Goal: Task Accomplishment & Management: Manage account settings

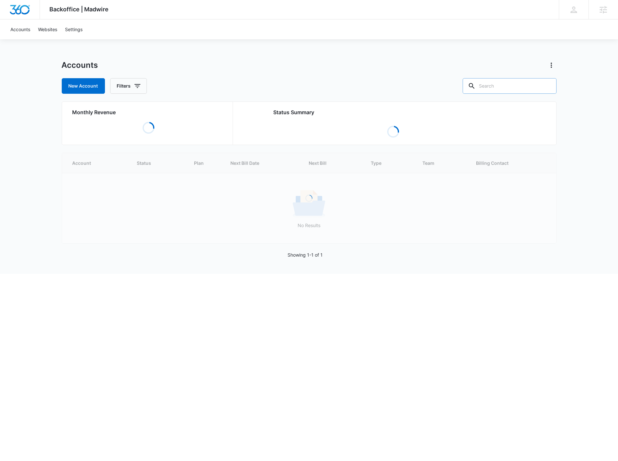
click at [505, 88] on input "text" at bounding box center [509, 86] width 94 height 16
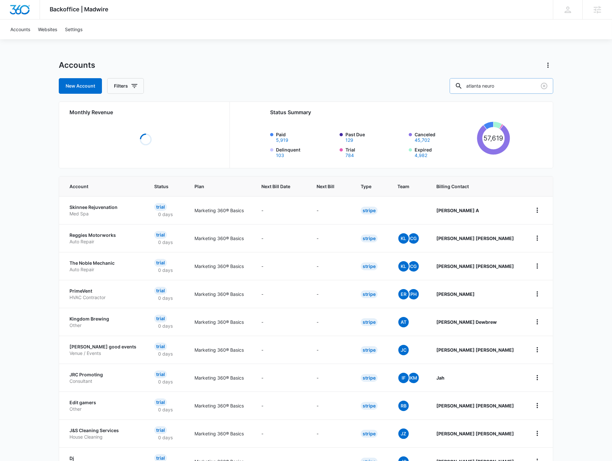
type input "atlanta neuro"
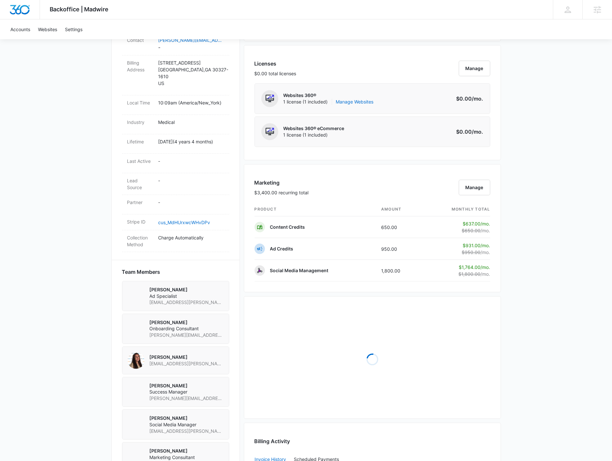
scroll to position [433, 0]
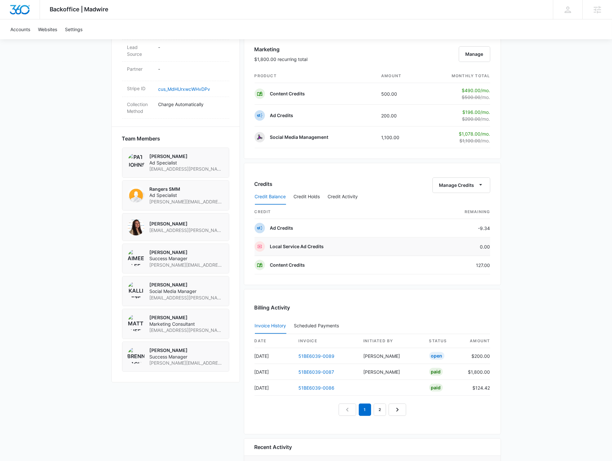
scroll to position [438, 0]
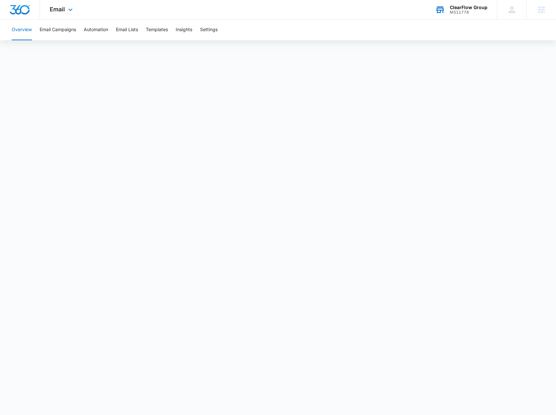
click at [478, 10] on div "M311778" at bounding box center [469, 12] width 38 height 5
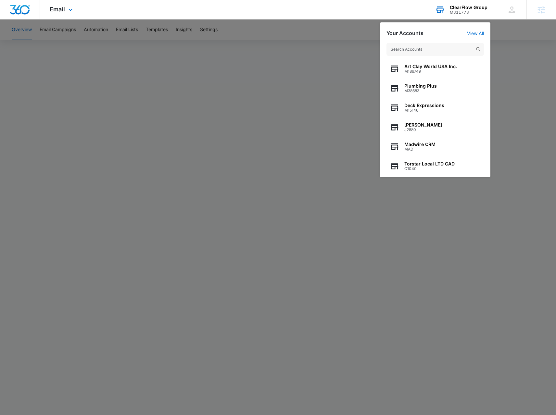
click at [397, 53] on input "text" at bounding box center [434, 49] width 97 height 13
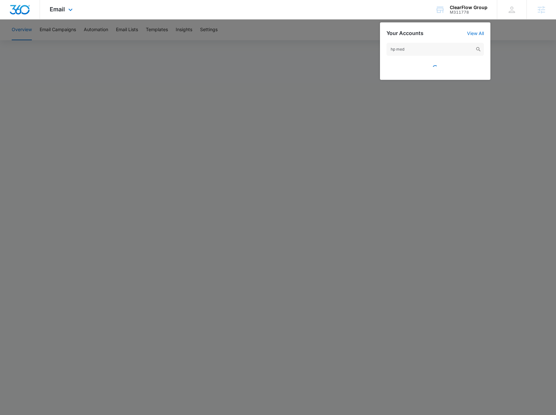
type input "hp med"
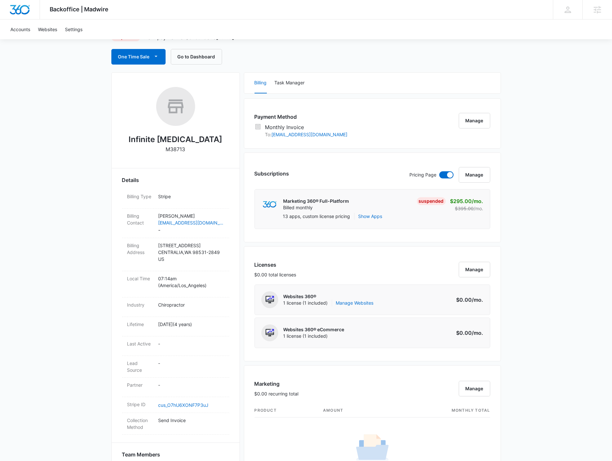
scroll to position [46, 0]
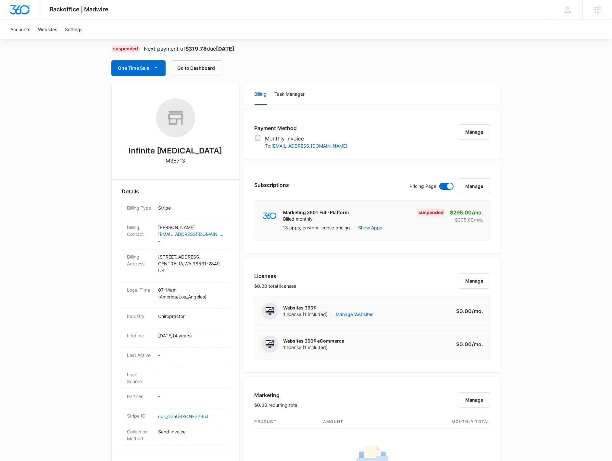
click at [176, 160] on p "M38713" at bounding box center [175, 161] width 19 height 8
copy p "M38713"
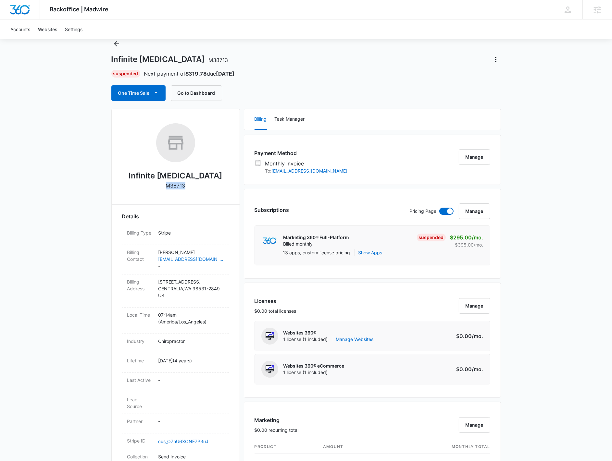
scroll to position [0, 0]
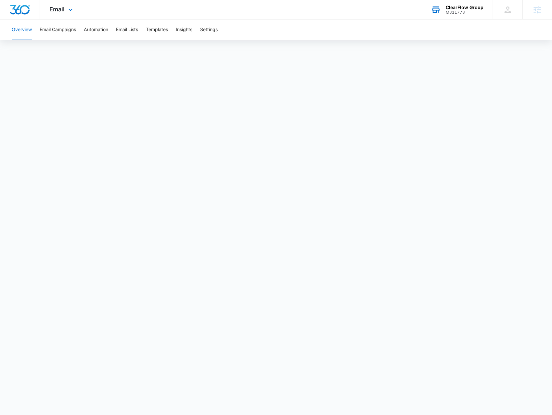
click at [461, 9] on div "ClearFlow Group" at bounding box center [464, 7] width 38 height 5
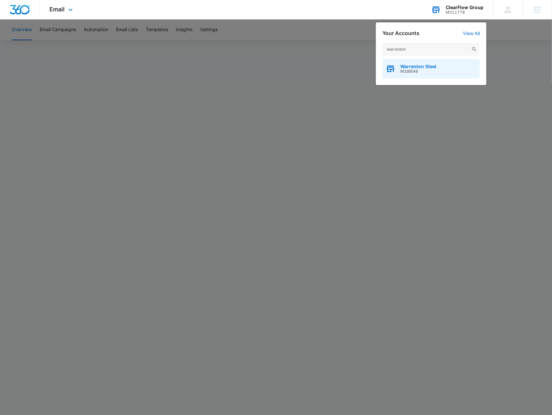
type input "warrenton"
click at [443, 73] on div "Warrenton Steel M338548" at bounding box center [430, 68] width 97 height 19
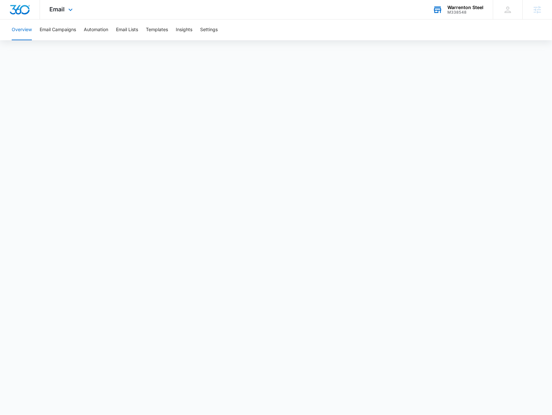
click at [52, 14] on div "Email Apps Reputation Forms CRM Email Social Payments POS Content Ads Intellige…" at bounding box center [62, 9] width 44 height 19
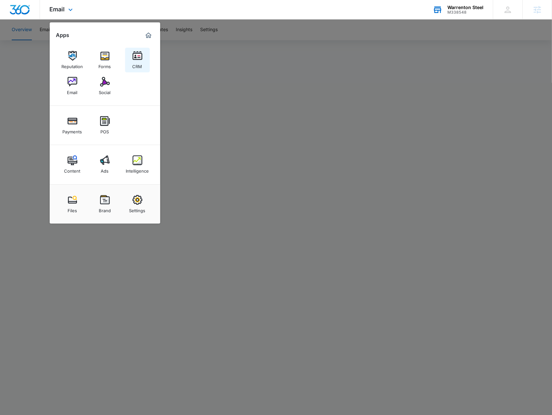
click at [136, 66] on div "CRM" at bounding box center [137, 65] width 10 height 8
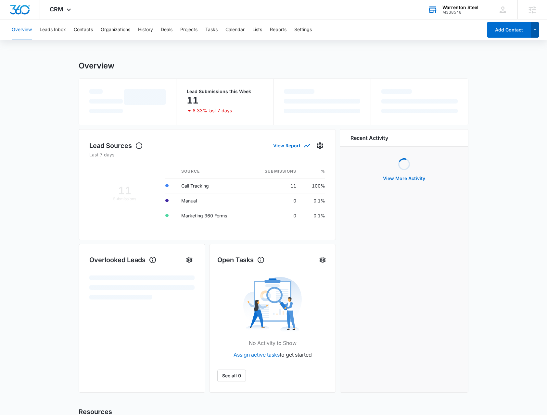
click at [537, 32] on icon "button" at bounding box center [535, 30] width 6 height 8
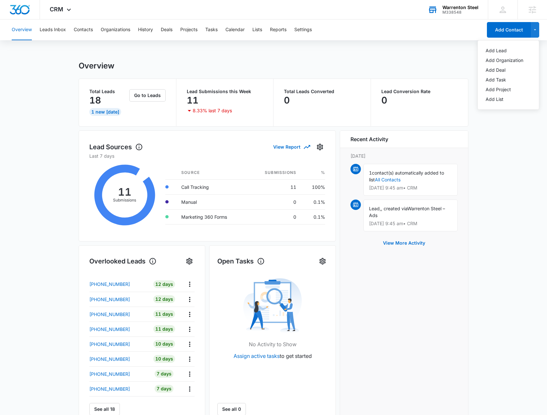
click at [345, 53] on div "Overview Leads Inbox Contacts Organizations History Deals Projects Tasks Calend…" at bounding box center [273, 289] width 547 height 541
click at [86, 31] on button "Contacts" at bounding box center [83, 29] width 19 height 21
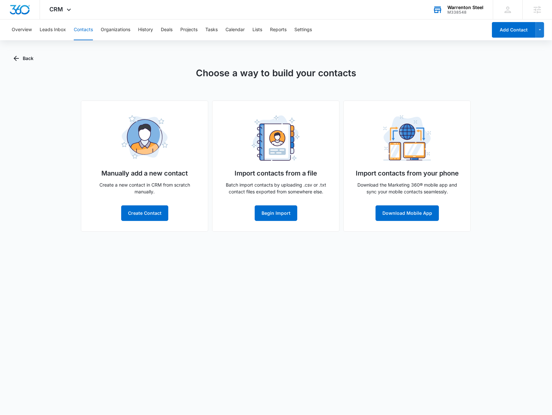
click at [534, 52] on div "Back Choose a way to build your contacts Manually add a new contact Create a ne…" at bounding box center [276, 145] width 524 height 189
click at [265, 215] on button "Begin Import" at bounding box center [276, 214] width 43 height 16
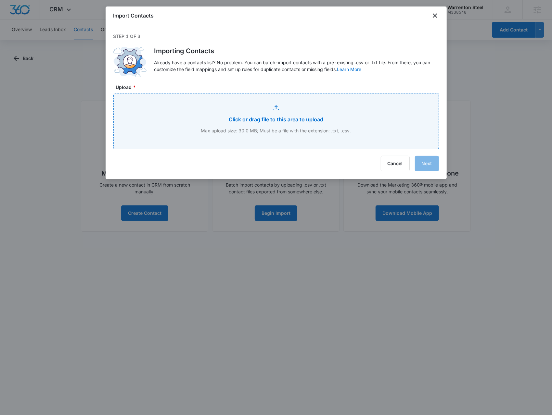
click at [348, 135] on input "Upload *" at bounding box center [276, 122] width 325 height 56
type input "C:\fakepath\Contacts.xlsx - Sheet1.csv"
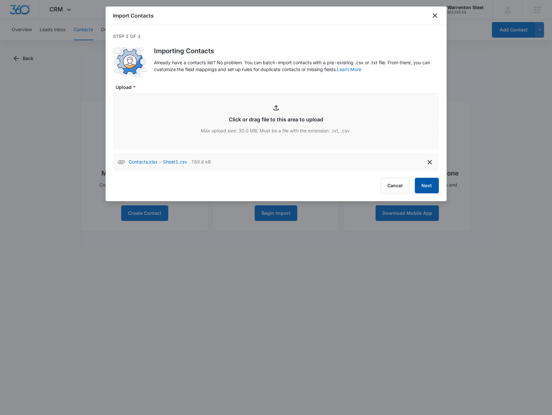
click at [426, 185] on button "Next" at bounding box center [427, 186] width 24 height 16
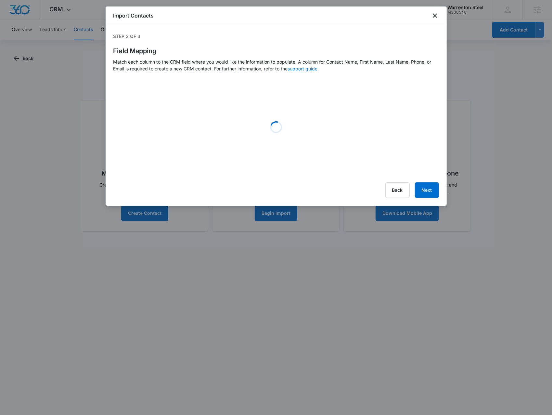
select select "name"
select select "185"
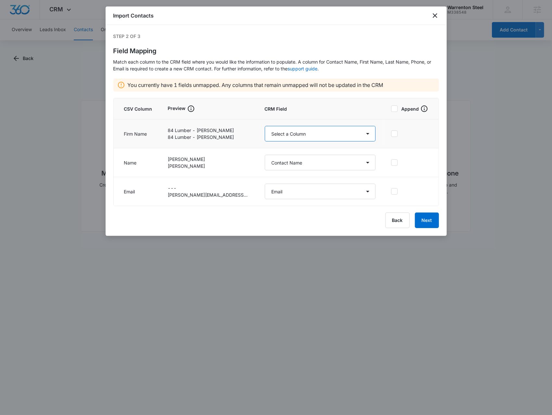
click at [291, 139] on select "Select a Column Address/City Address/Country Address/State Address/Street Addre…" at bounding box center [320, 134] width 111 height 16
click at [165, 217] on div "Back Next" at bounding box center [275, 221] width 325 height 16
click at [308, 139] on select "Select a Column Address/City Address/Country Address/State Address/Street Addre…" at bounding box center [320, 134] width 111 height 16
click at [436, 15] on icon "close" at bounding box center [435, 16] width 8 height 8
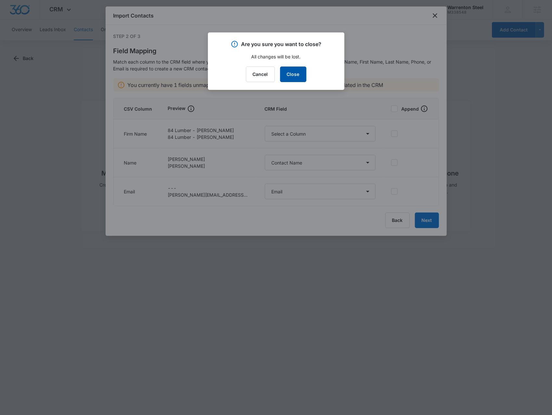
click at [289, 77] on button "Close" at bounding box center [293, 75] width 26 height 16
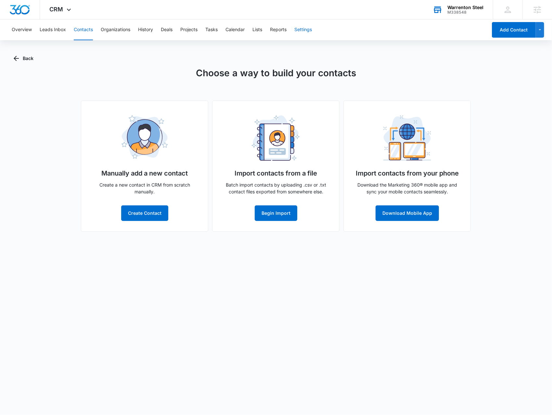
click at [305, 31] on button "Settings" at bounding box center [303, 29] width 18 height 21
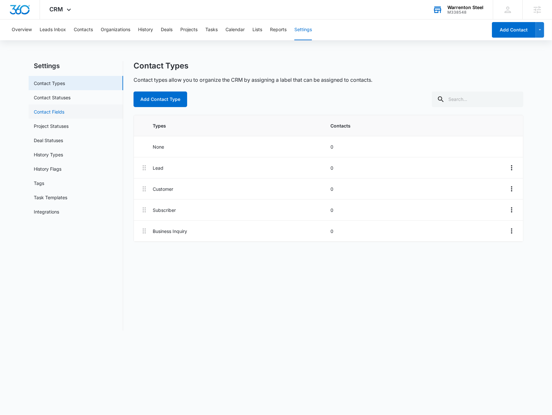
click at [62, 114] on link "Contact Fields" at bounding box center [49, 111] width 31 height 7
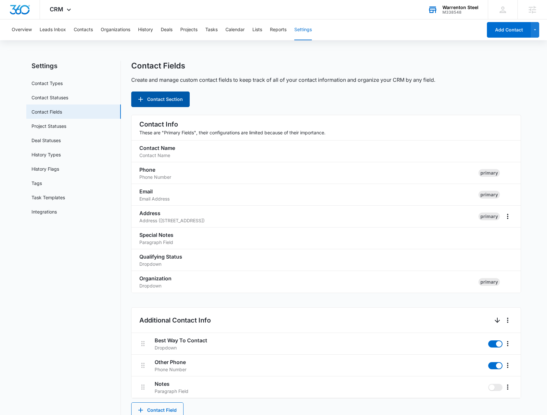
click at [159, 101] on button "Contact Section" at bounding box center [160, 100] width 58 height 16
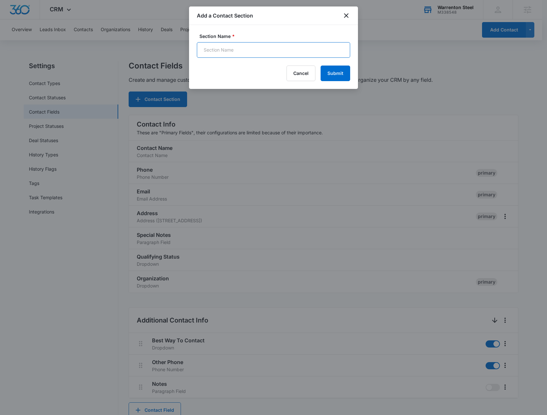
click at [214, 52] on input "Section Name *" at bounding box center [273, 50] width 153 height 16
type input "O"
click at [226, 54] on input "Section Name *" at bounding box center [273, 50] width 153 height 16
type input "Business"
click at [347, 71] on button "Submit" at bounding box center [335, 74] width 30 height 16
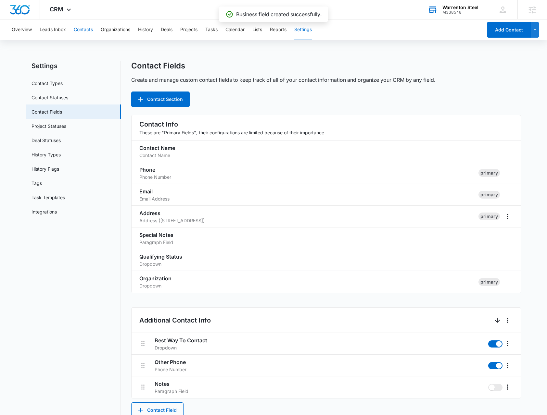
click at [75, 25] on button "Contacts" at bounding box center [83, 29] width 19 height 21
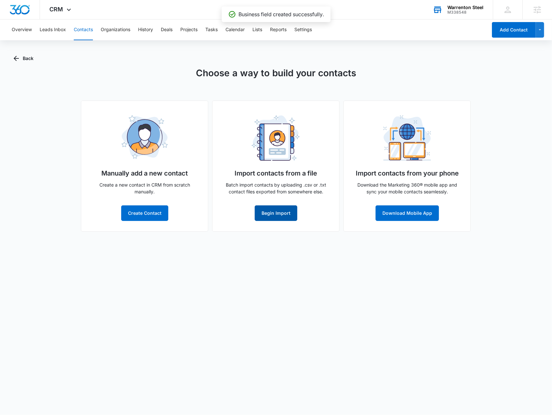
click at [276, 216] on button "Begin Import" at bounding box center [276, 214] width 43 height 16
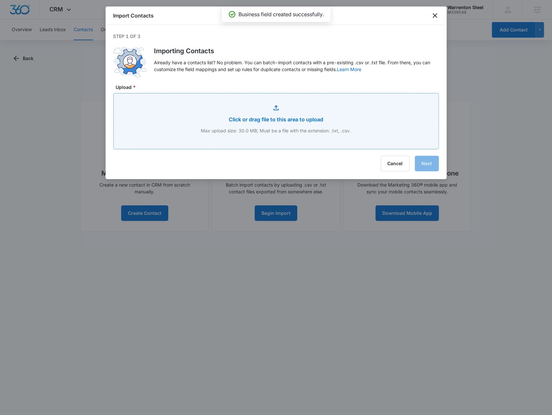
click at [317, 119] on input "Upload *" at bounding box center [276, 122] width 325 height 56
type input "C:\fakepath\Contacts.xlsx - Sheet1.csv"
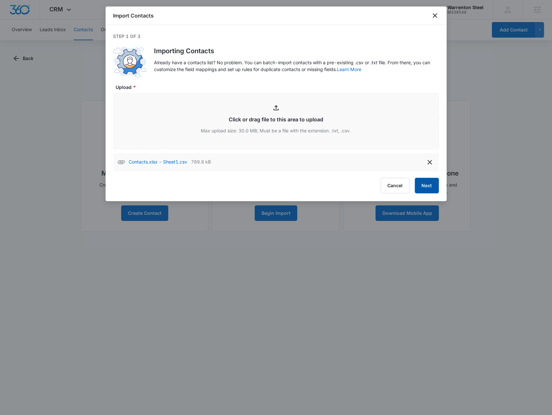
click at [427, 185] on button "Next" at bounding box center [427, 186] width 24 height 16
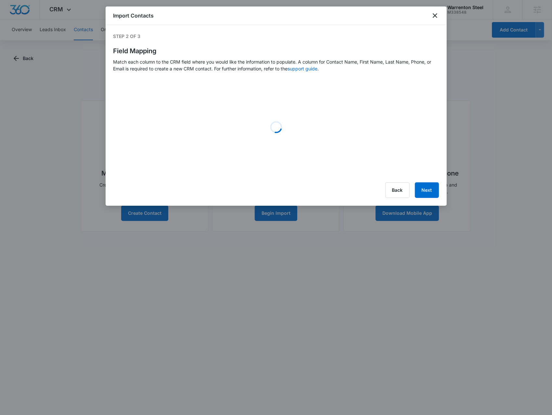
select select "name"
select select "185"
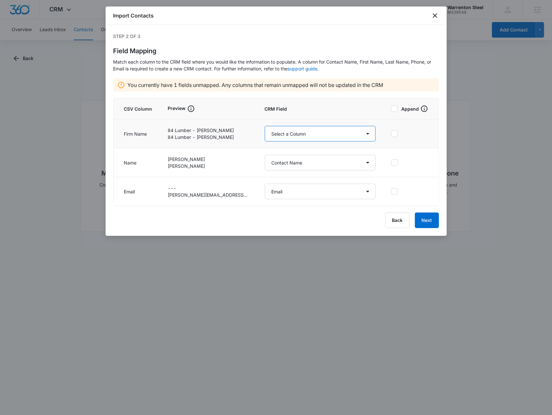
click at [311, 133] on select "Select a Column Address/City Address/Country Address/State Address/Street Addre…" at bounding box center [320, 134] width 111 height 16
click at [297, 130] on select "Select a Column Address/City Address/Country Address/State Address/Street Addre…" at bounding box center [320, 134] width 111 height 16
click at [351, 138] on select "Select a Column Address/City Address/Country Address/State Address/Street Addre…" at bounding box center [320, 134] width 111 height 16
click at [398, 224] on button "Back" at bounding box center [397, 221] width 24 height 16
click at [433, 15] on icon "close" at bounding box center [434, 15] width 5 height 5
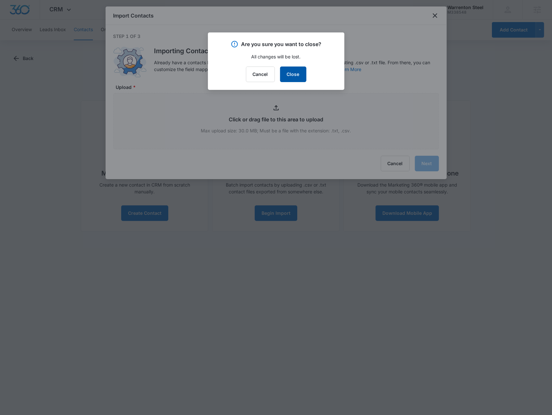
click at [297, 74] on button "Close" at bounding box center [293, 75] width 26 height 16
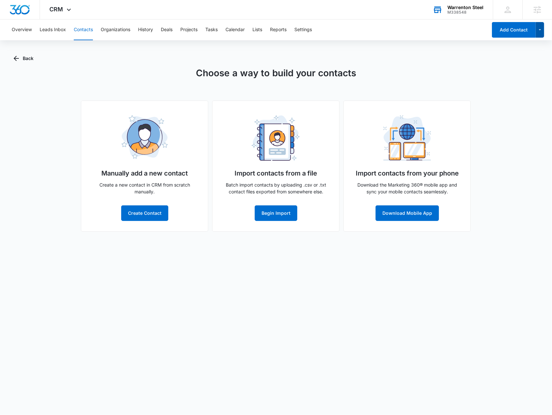
click at [542, 32] on icon "button" at bounding box center [540, 30] width 6 height 8
drag, startPoint x: 87, startPoint y: 31, endPoint x: 64, endPoint y: 45, distance: 26.7
click at [87, 31] on button "Contacts" at bounding box center [83, 29] width 19 height 21
click at [15, 62] on icon "button" at bounding box center [16, 59] width 8 height 8
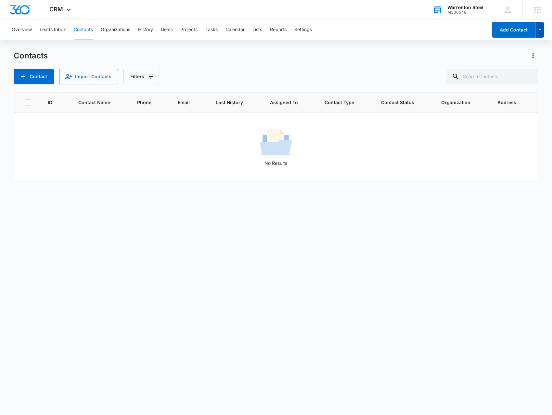
click at [541, 31] on icon "button" at bounding box center [540, 30] width 6 height 8
click at [31, 77] on button "Contact" at bounding box center [34, 77] width 40 height 16
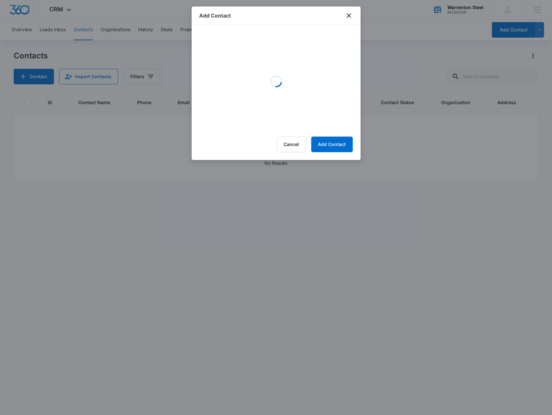
click at [173, 76] on div at bounding box center [276, 207] width 552 height 415
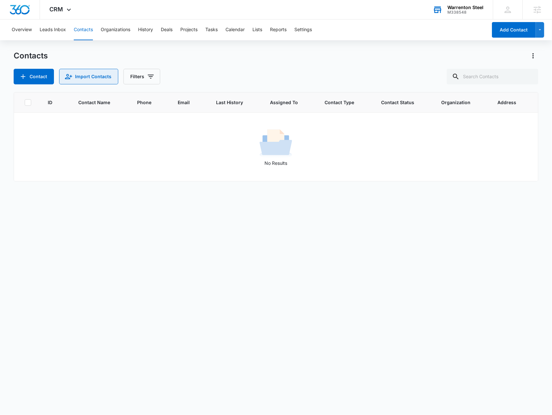
click at [114, 74] on button "Import Contacts" at bounding box center [88, 77] width 59 height 16
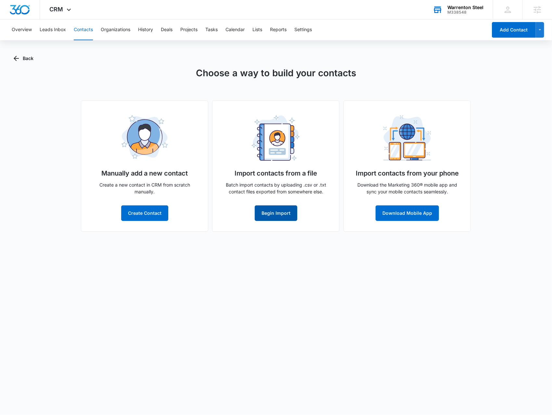
click at [282, 218] on button "Begin Import" at bounding box center [276, 214] width 43 height 16
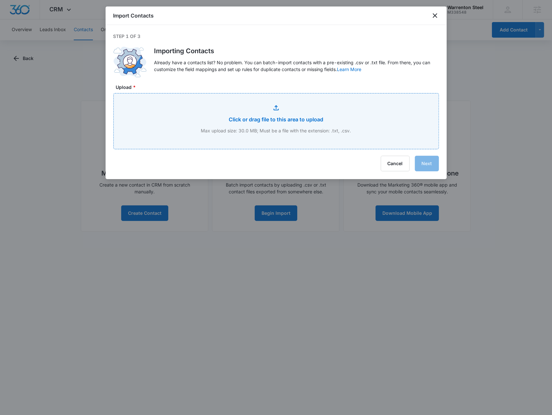
click at [320, 127] on input "Upload *" at bounding box center [276, 122] width 325 height 56
type input "C:\fakepath\Contacts.xlsx - Sheet1.csv"
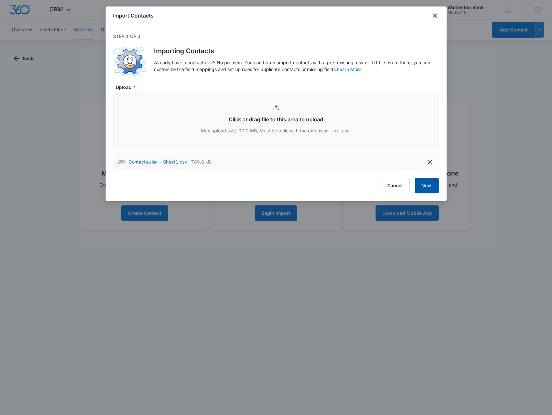
drag, startPoint x: 434, startPoint y: 192, endPoint x: 430, endPoint y: 189, distance: 5.3
click at [434, 192] on button "Next" at bounding box center [427, 186] width 24 height 16
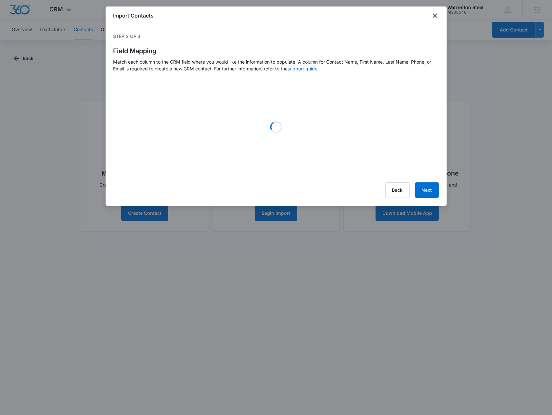
select select "name"
select select "185"
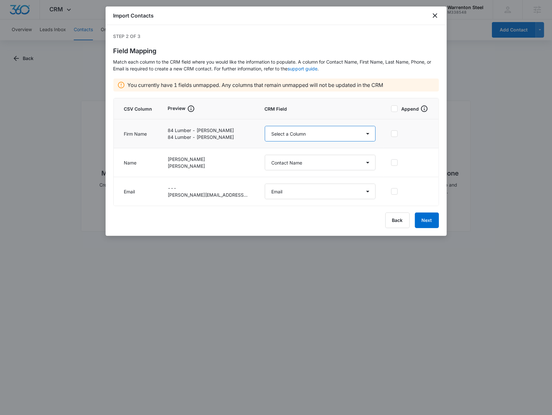
click at [291, 133] on select "Select a Column Address/City Address/Country Address/State Address/Street Addre…" at bounding box center [320, 134] width 111 height 16
click at [404, 218] on button "Back" at bounding box center [397, 221] width 24 height 16
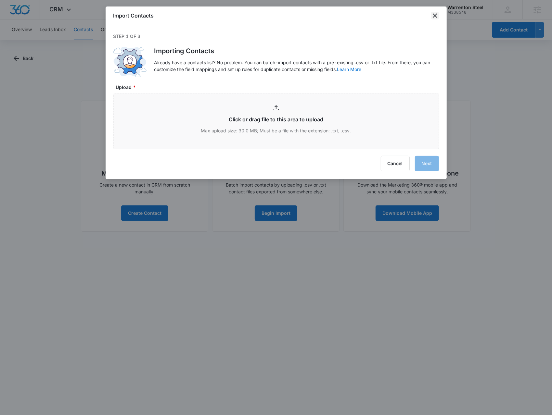
click at [433, 18] on icon "close" at bounding box center [435, 16] width 8 height 8
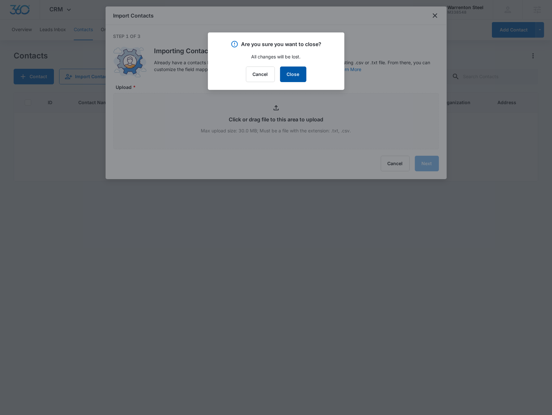
click at [292, 74] on button "Close" at bounding box center [293, 75] width 26 height 16
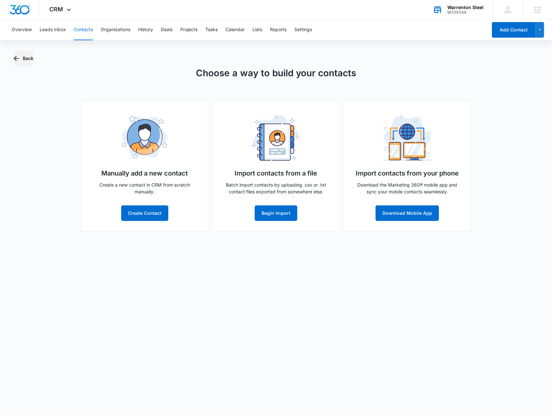
click at [32, 56] on button "Back" at bounding box center [24, 59] width 20 height 16
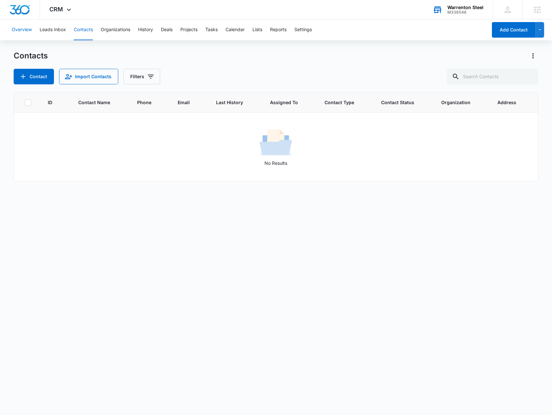
click at [25, 31] on button "Overview" at bounding box center [22, 29] width 20 height 21
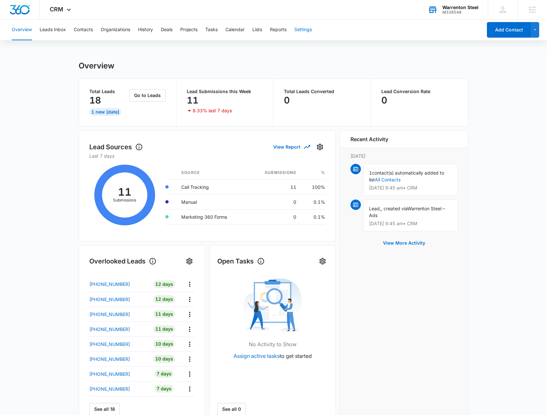
click at [310, 31] on button "Settings" at bounding box center [303, 29] width 18 height 21
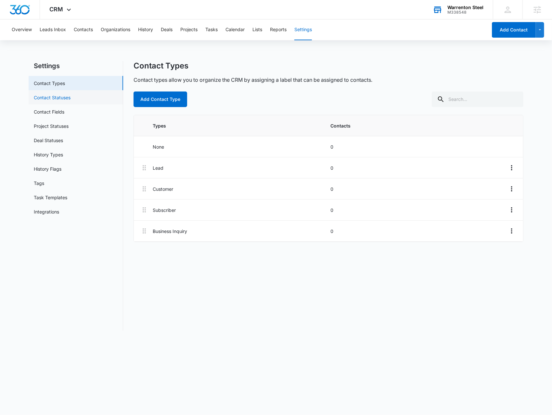
click at [68, 100] on link "Contact Statuses" at bounding box center [52, 97] width 37 height 7
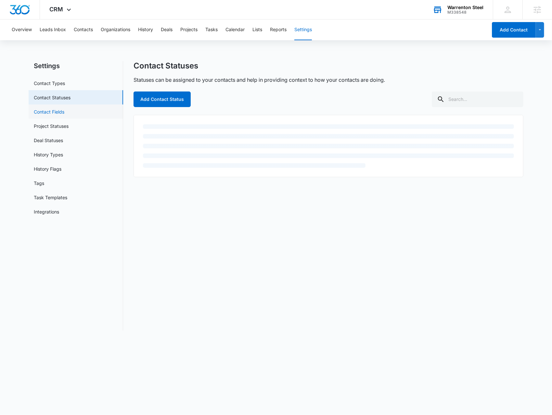
click at [64, 110] on link "Contact Fields" at bounding box center [49, 111] width 31 height 7
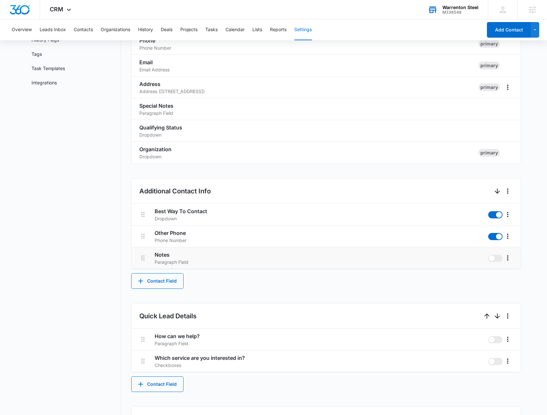
scroll to position [130, 0]
click at [158, 287] on button "Contact Field" at bounding box center [157, 281] width 52 height 16
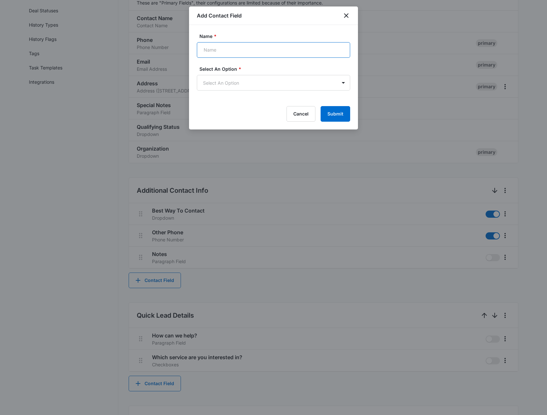
click at [222, 54] on input "Name *" at bounding box center [273, 50] width 153 height 16
type input "Business"
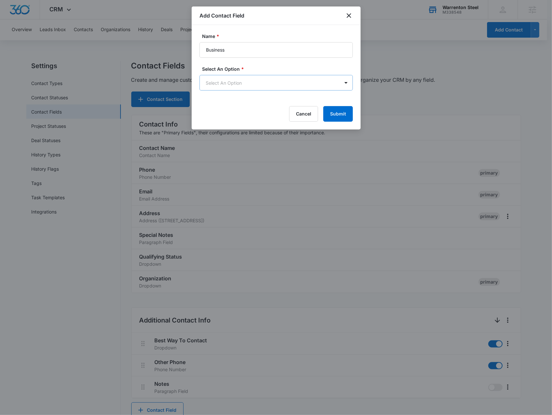
click at [255, 81] on body "CRM Apps Reputation Forms CRM Email Social Payments POS Content Ads Intelligenc…" at bounding box center [276, 398] width 552 height 796
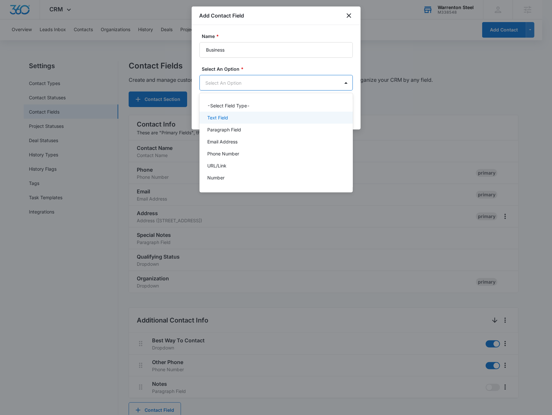
click at [303, 120] on div "Text Field" at bounding box center [275, 117] width 136 height 7
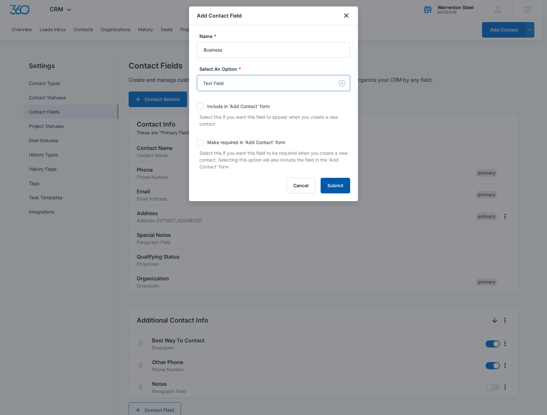
click at [332, 187] on button "Submit" at bounding box center [335, 186] width 30 height 16
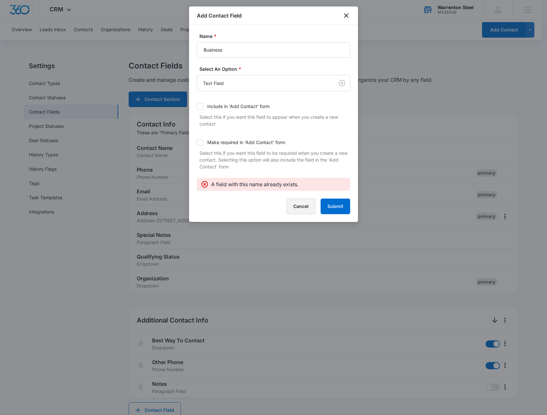
click at [306, 203] on button "Cancel" at bounding box center [300, 207] width 29 height 16
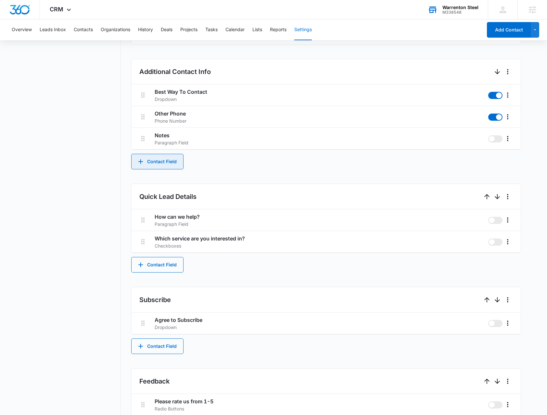
scroll to position [379, 0]
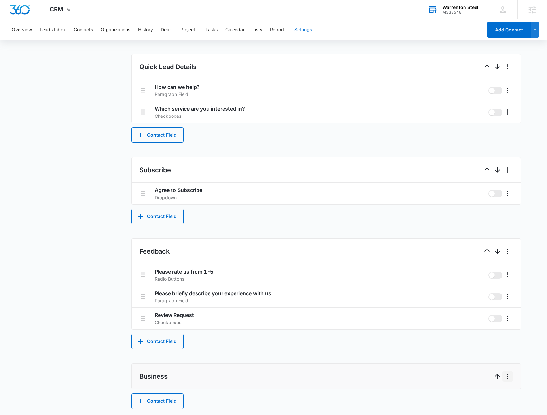
click at [508, 376] on icon "More" at bounding box center [508, 377] width 8 height 8
click at [494, 374] on icon "Up" at bounding box center [497, 377] width 8 height 8
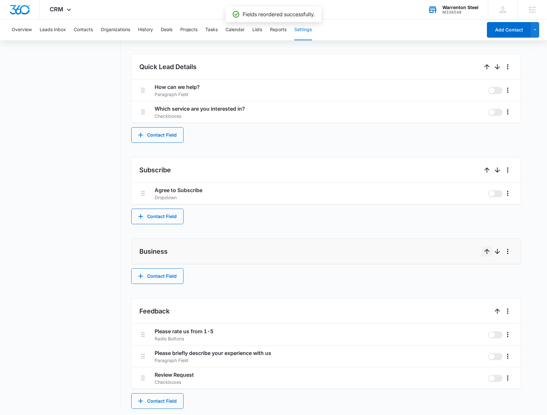
click at [487, 249] on icon "Up" at bounding box center [487, 252] width 8 height 8
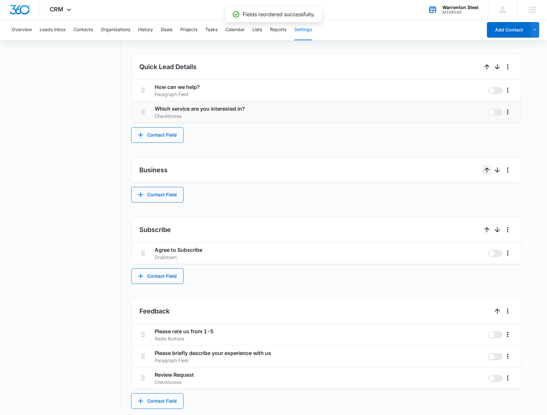
click at [483, 165] on button "Up" at bounding box center [487, 170] width 10 height 10
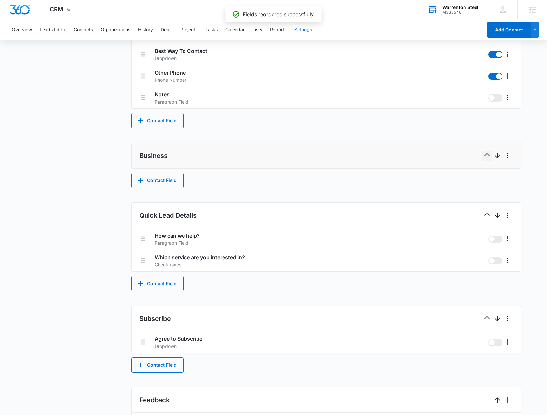
scroll to position [249, 0]
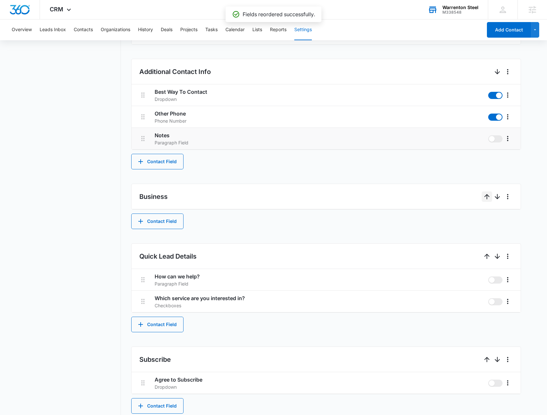
click at [486, 194] on icon "Up" at bounding box center [486, 196] width 5 height 5
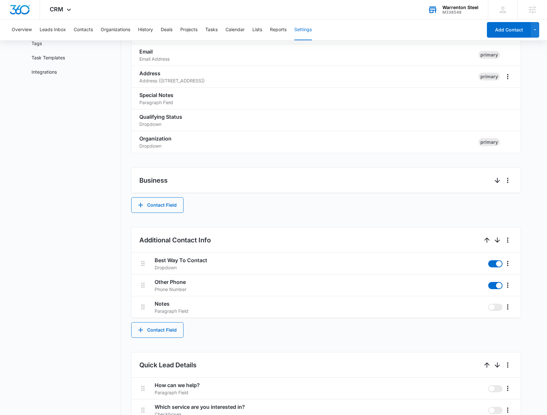
scroll to position [119, 0]
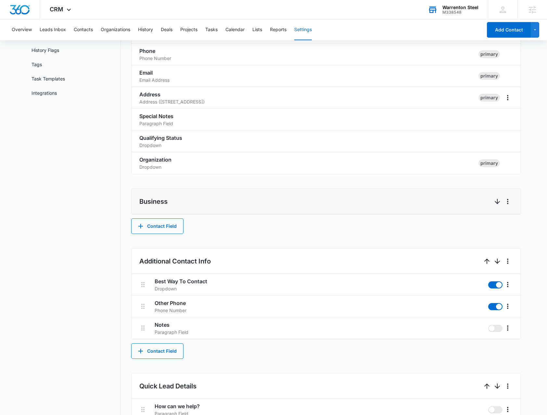
click at [153, 202] on h2 "Business" at bounding box center [153, 202] width 28 height 10
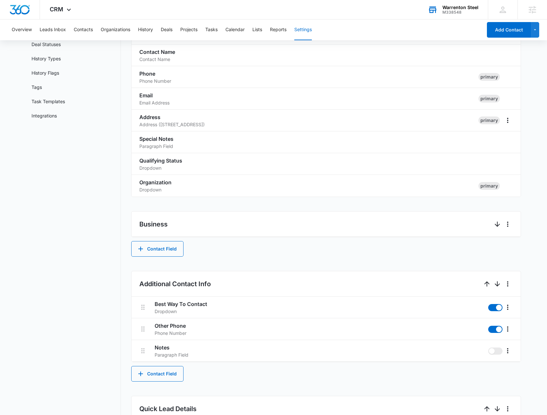
scroll to position [86, 0]
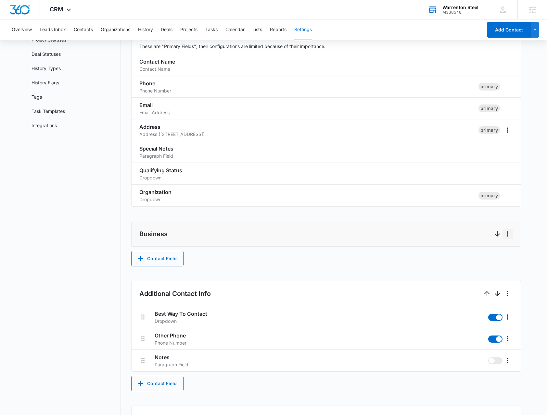
click at [508, 235] on icon "More" at bounding box center [508, 234] width 8 height 8
click at [508, 249] on button "Edit" at bounding box center [521, 252] width 37 height 10
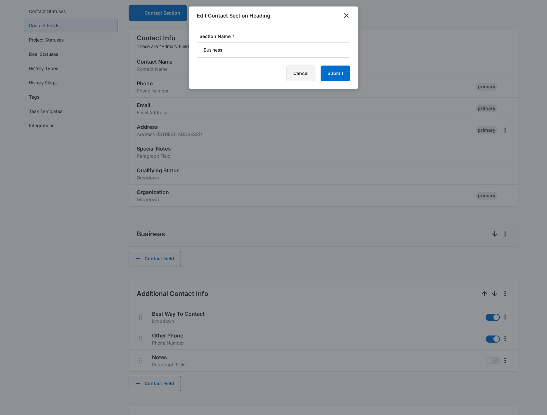
click at [299, 75] on button "Cancel" at bounding box center [300, 74] width 29 height 16
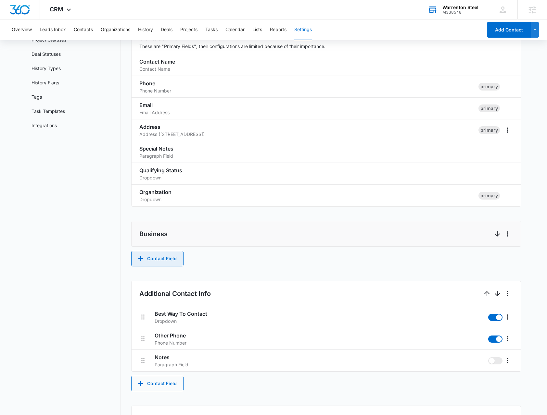
click at [150, 255] on button "Contact Field" at bounding box center [157, 259] width 52 height 16
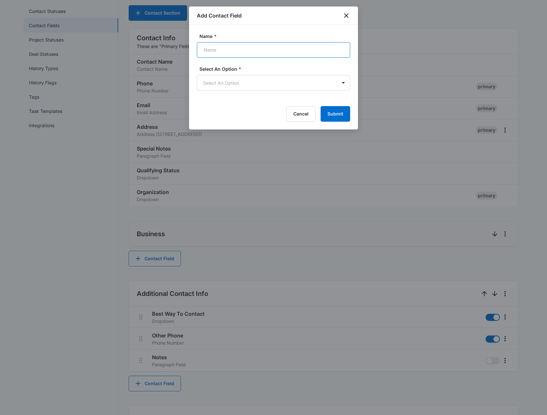
click at [229, 51] on input "Name *" at bounding box center [273, 50] width 153 height 16
type input "Business"
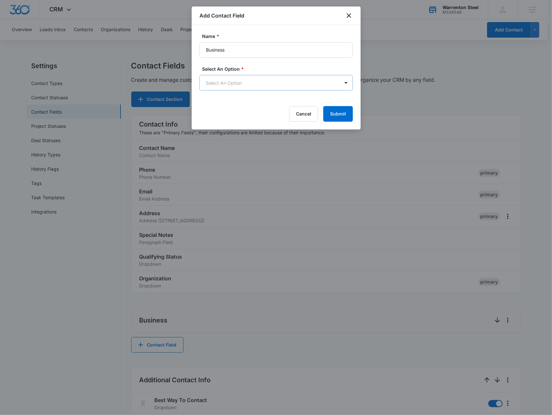
click at [245, 80] on body "CRM Apps Reputation Forms CRM Email Social Payments POS Content Ads Intelligenc…" at bounding box center [276, 398] width 552 height 796
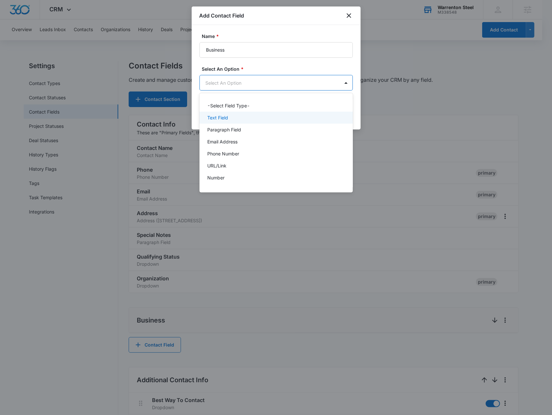
click at [259, 122] on div "Text Field" at bounding box center [275, 118] width 153 height 12
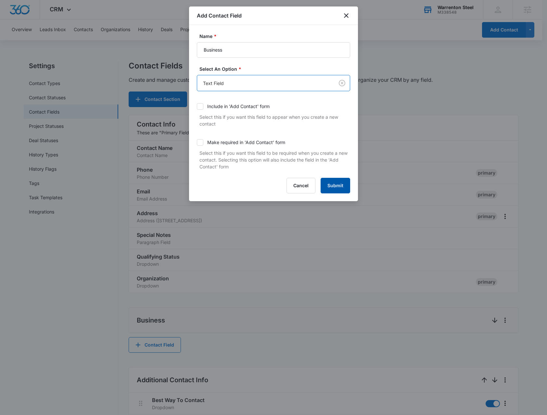
click at [330, 178] on button "Submit" at bounding box center [335, 186] width 30 height 16
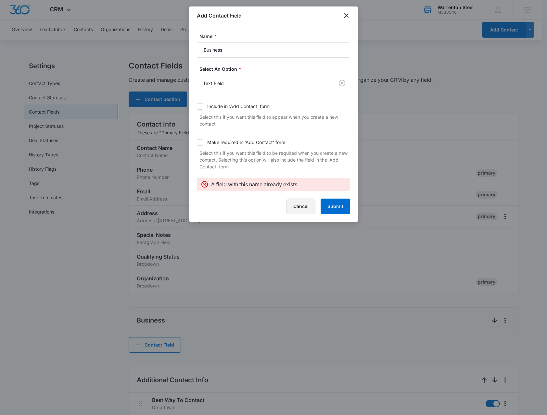
click at [304, 204] on button "Cancel" at bounding box center [300, 207] width 29 height 16
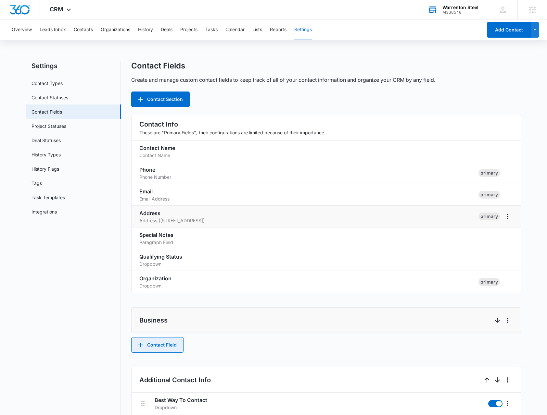
scroll to position [162, 0]
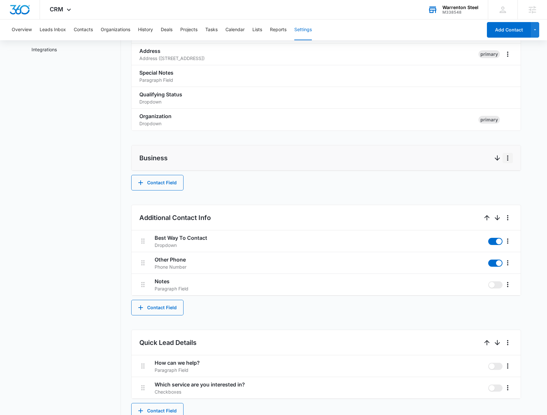
click at [508, 160] on icon "More" at bounding box center [508, 158] width 8 height 8
click at [521, 187] on div "Delete" at bounding box center [517, 185] width 14 height 5
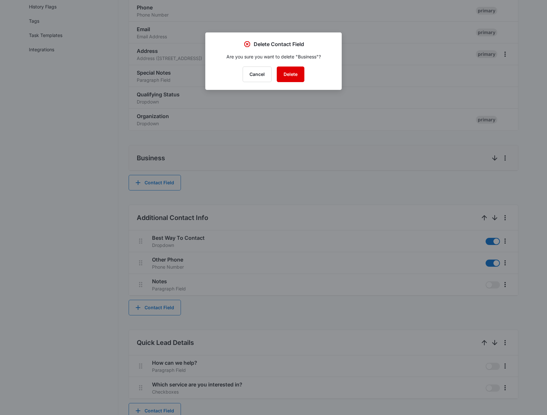
click at [297, 73] on button "Delete" at bounding box center [291, 75] width 28 height 16
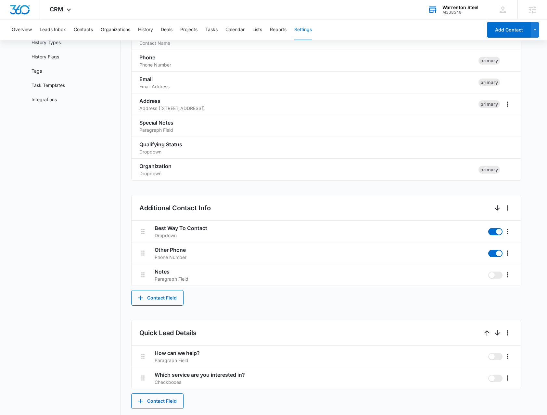
scroll to position [65, 0]
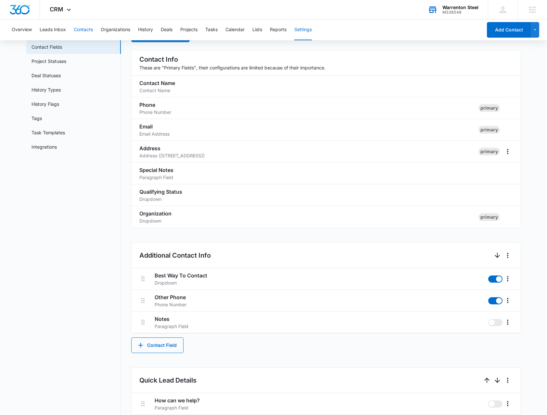
click at [81, 33] on button "Contacts" at bounding box center [83, 29] width 19 height 21
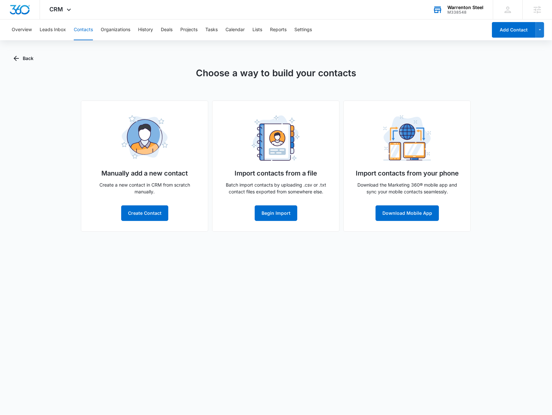
click at [51, 75] on div "Choose a way to build your contacts Manually add a new contact Create a new con…" at bounding box center [276, 149] width 524 height 166
click at [272, 214] on button "Begin Import" at bounding box center [276, 214] width 43 height 16
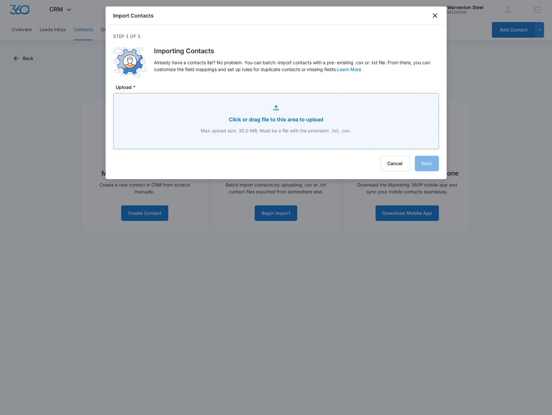
click at [310, 115] on input "Upload *" at bounding box center [276, 122] width 325 height 56
type input "C:\fakepath\Contacts.xlsx - Sheet1.csv"
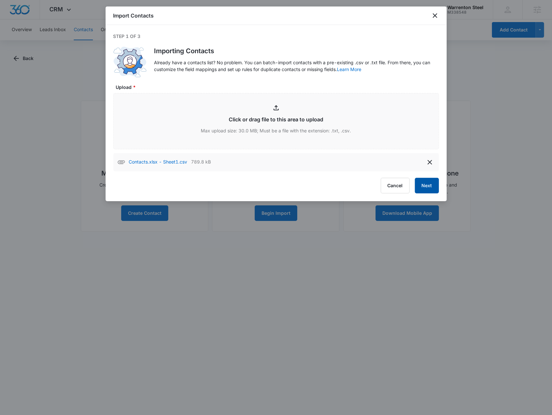
click at [426, 182] on button "Next" at bounding box center [427, 186] width 24 height 16
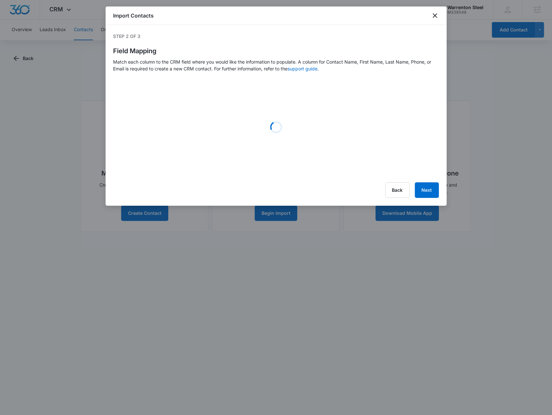
select select "name"
select select "185"
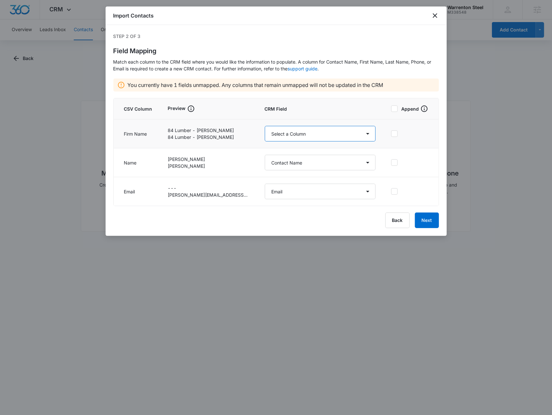
click at [278, 136] on select "Select a Column Address/City Address/Country Address/State Address/Street Addre…" at bounding box center [320, 134] width 111 height 16
click at [219, 213] on div "Back Next" at bounding box center [275, 221] width 325 height 16
click at [418, 217] on button "Next" at bounding box center [427, 221] width 24 height 16
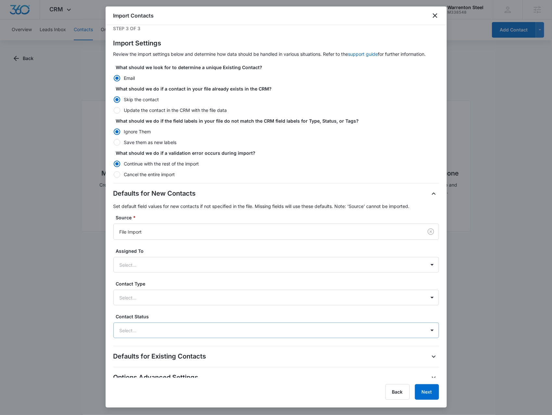
scroll to position [12, 0]
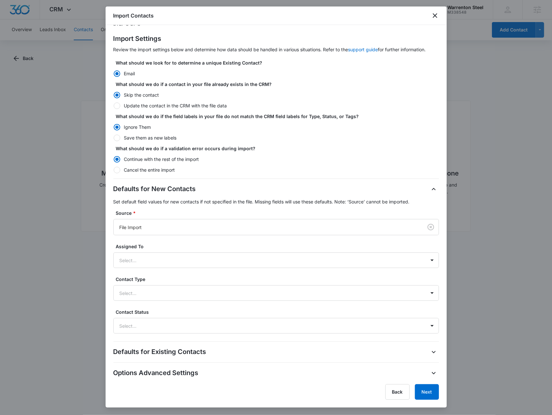
click at [297, 373] on div "Options Advanced Settings" at bounding box center [275, 373] width 325 height 10
click at [430, 370] on icon "button" at bounding box center [434, 374] width 8 height 8
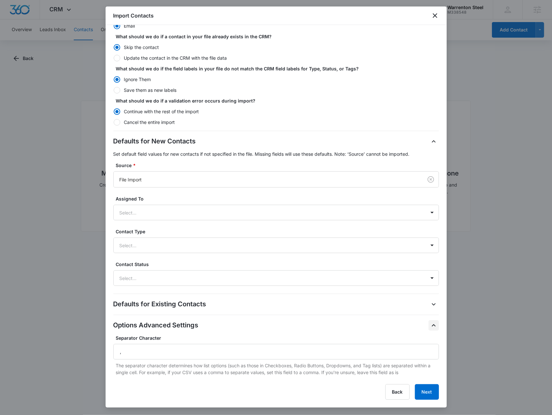
scroll to position [114, 0]
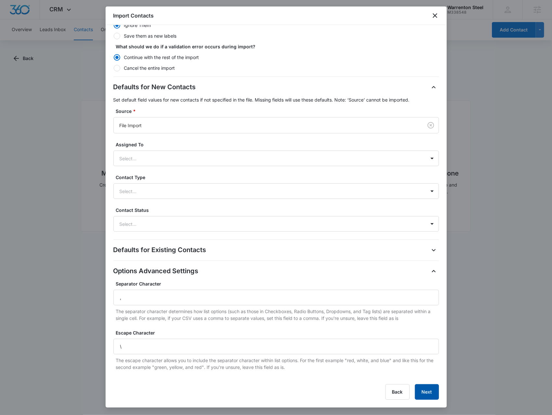
click at [429, 394] on button "Next" at bounding box center [427, 392] width 24 height 16
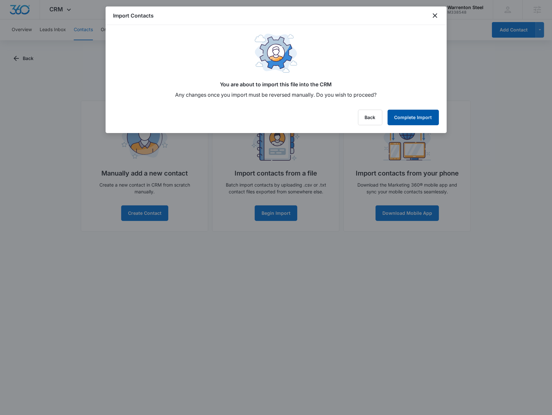
click at [401, 118] on button "Complete Import" at bounding box center [412, 118] width 51 height 16
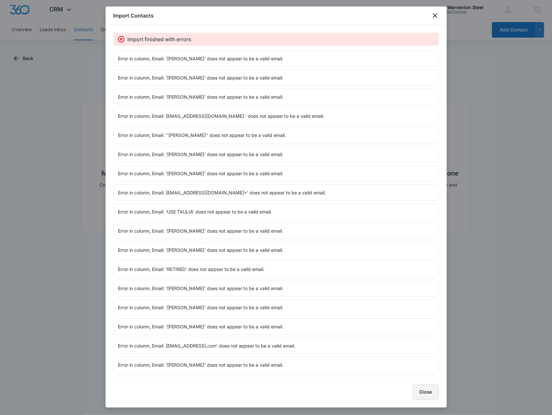
click at [433, 387] on button "Close" at bounding box center [425, 392] width 26 height 16
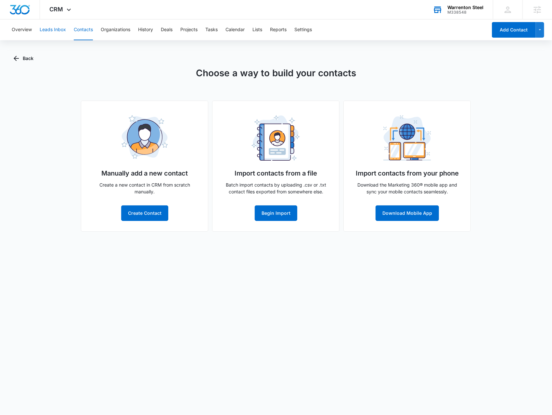
click at [63, 31] on button "Leads Inbox" at bounding box center [53, 29] width 26 height 21
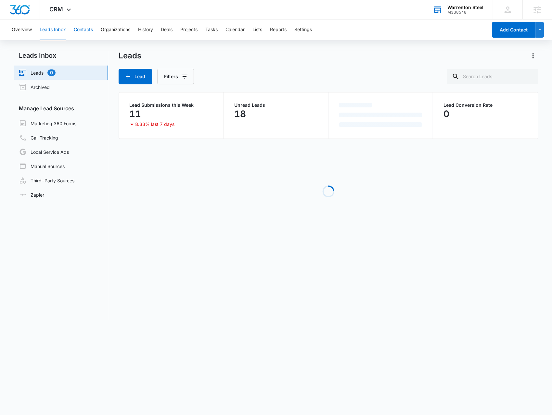
click at [86, 36] on button "Contacts" at bounding box center [83, 29] width 19 height 21
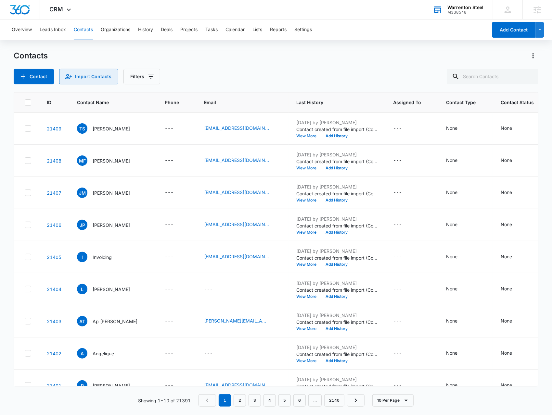
click at [71, 81] on button "Import Contacts" at bounding box center [88, 77] width 59 height 16
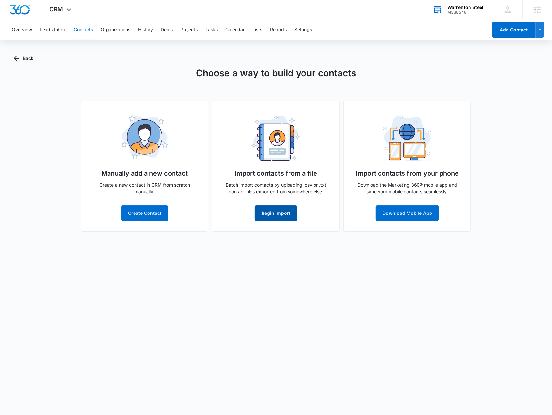
click at [292, 215] on button "Begin Import" at bounding box center [276, 214] width 43 height 16
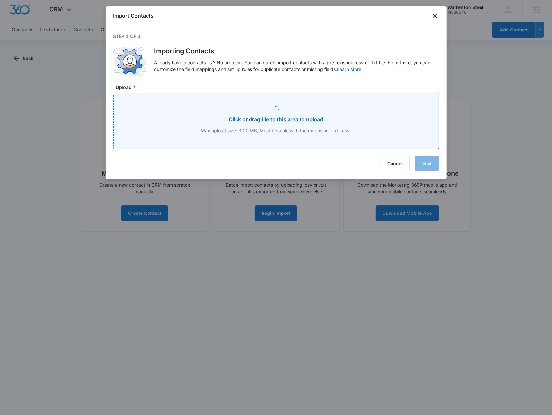
click at [306, 137] on input "Upload *" at bounding box center [276, 122] width 325 height 56
type input "C:\fakepath\Address_Book.xls - Sheet1.csv"
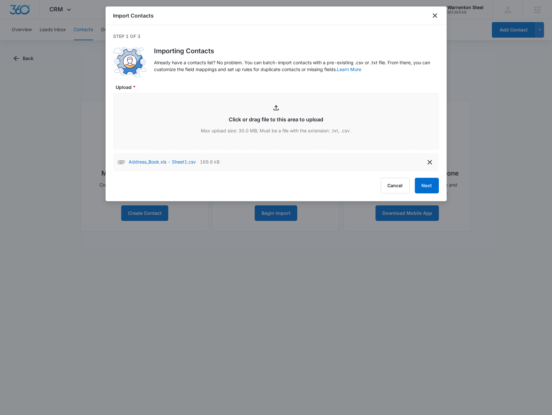
click at [413, 187] on div "Cancel Next" at bounding box center [275, 186] width 325 height 16
click at [421, 188] on button "Next" at bounding box center [427, 186] width 24 height 16
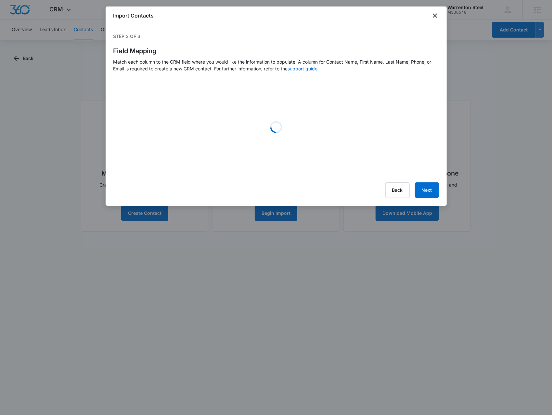
select select "name"
select select "184"
select select "185"
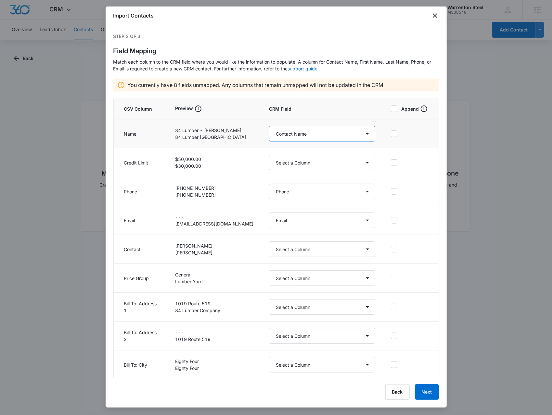
click at [288, 138] on select "Select a Column Address/City Address/Country Address/State Address/Street Addre…" at bounding box center [322, 134] width 106 height 16
select select
click at [269, 126] on select "Select a Column Address/City Address/Country Address/State Address/Street Addre…" at bounding box center [322, 134] width 106 height 16
click at [272, 253] on select "Select a Column Address/City Address/Country Address/State Address/Street Addre…" at bounding box center [322, 250] width 106 height 16
select select "name"
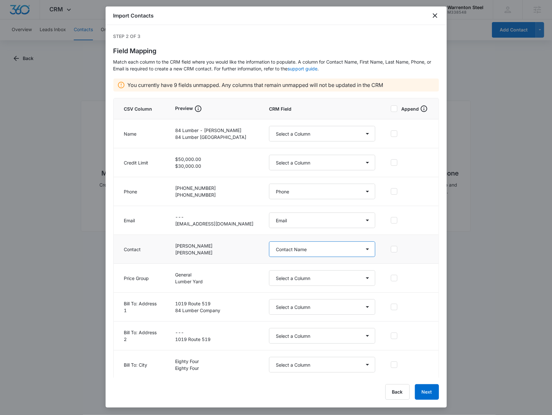
click at [269, 242] on select "Select a Column Address/City Address/Country Address/State Address/Street Addre…" at bounding box center [322, 250] width 106 height 16
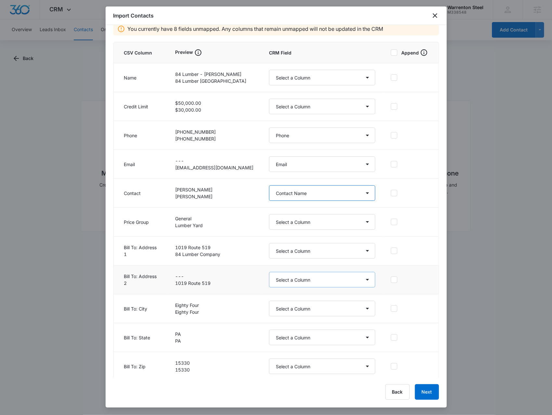
scroll to position [58, 0]
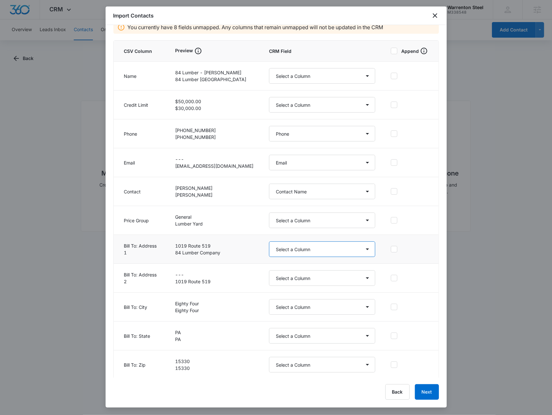
click at [269, 245] on select "Select a Column Address/City Address/Country Address/State Address/Street Addre…" at bounding box center [322, 250] width 106 height 16
select select "189"
click at [269, 242] on select "Select a Column Address/City Address/Country Address/State Address/Street Addre…" at bounding box center [322, 250] width 106 height 16
click at [277, 281] on select "Select a Column Address/City Address/Country Address/State Address/Street Addre…" at bounding box center [322, 278] width 106 height 16
select select "321"
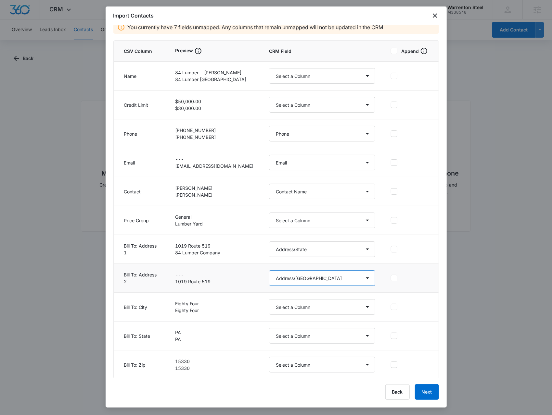
click at [269, 270] on select "Select a Column Address/City Address/Country Address/State Address/Street Addre…" at bounding box center [322, 278] width 106 height 16
click at [274, 309] on select "Select a Column Address/City Address/Country Address/State Address/Street Addre…" at bounding box center [322, 307] width 106 height 16
select select "188"
click at [269, 299] on select "Select a Column Address/City Address/Country Address/State Address/Street Addre…" at bounding box center [322, 307] width 106 height 16
click at [290, 340] on select "Select a Column Address/City Address/Country Address/State Address/Street Addre…" at bounding box center [322, 336] width 106 height 16
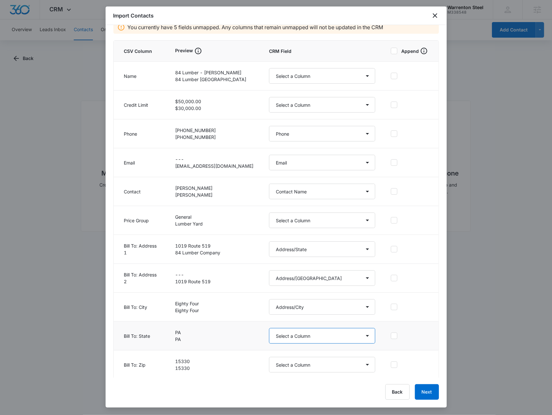
select select "189"
click at [269, 328] on select "Select a Column Address/City Address/Country Address/State Address/Street Addre…" at bounding box center [322, 336] width 106 height 16
click at [276, 366] on select "Select a Column Address/City Address/Country Address/State Address/Street Addre…" at bounding box center [322, 365] width 106 height 16
select select "190"
click at [269, 357] on select "Select a Column Address/City Address/Country Address/State Address/Street Addre…" at bounding box center [322, 365] width 106 height 16
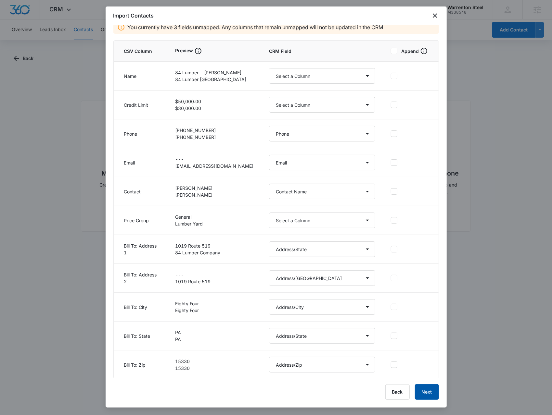
click at [428, 398] on button "Next" at bounding box center [427, 392] width 24 height 16
click at [431, 391] on button "Next" at bounding box center [427, 392] width 24 height 16
click at [302, 254] on select "Select a Column Address/City Address/Country Address/State Address/Street Addre…" at bounding box center [322, 250] width 106 height 16
select select "187"
click at [269, 242] on select "Select a Column Address/City Address/Country Address/State Address/Street Addre…" at bounding box center [322, 250] width 106 height 16
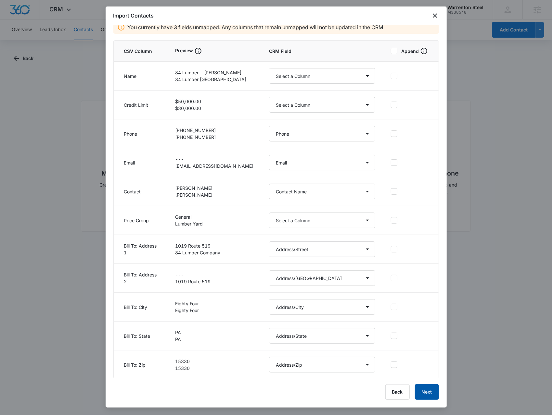
click at [422, 390] on button "Next" at bounding box center [427, 392] width 24 height 16
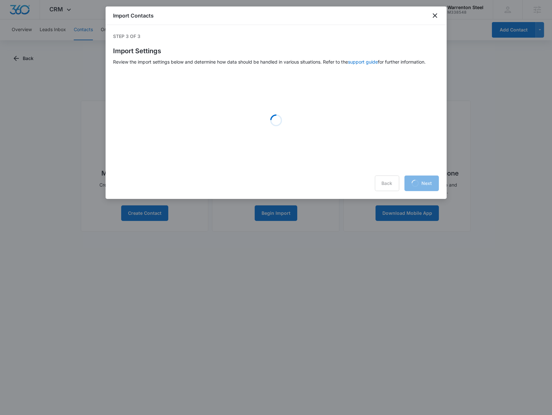
scroll to position [0, 0]
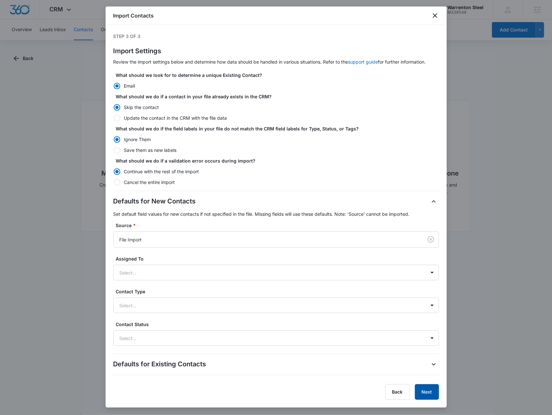
click at [432, 397] on button "Next" at bounding box center [427, 392] width 24 height 16
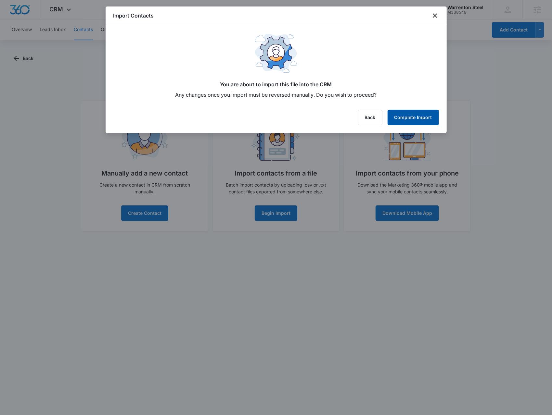
click at [433, 115] on button "Complete Import" at bounding box center [412, 118] width 51 height 16
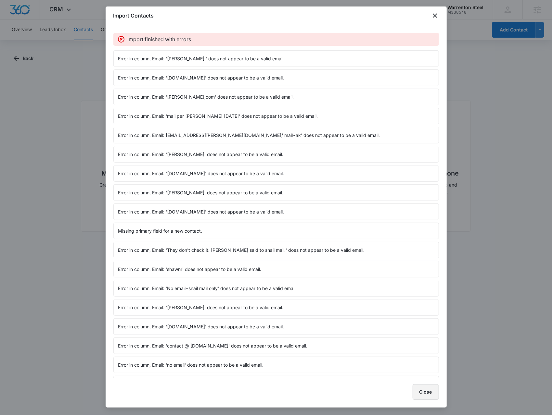
click at [412, 393] on button "Close" at bounding box center [425, 392] width 26 height 16
click at [424, 391] on button "Close" at bounding box center [425, 392] width 26 height 16
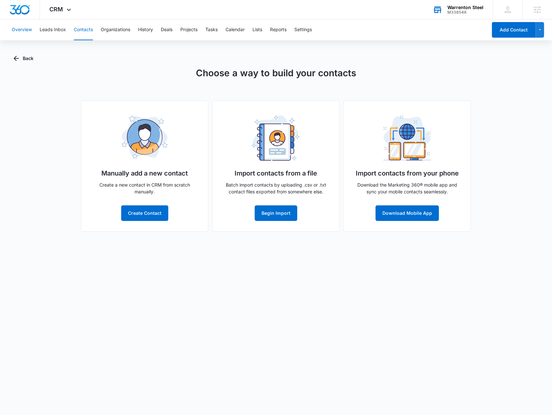
click at [29, 36] on button "Overview" at bounding box center [22, 29] width 20 height 21
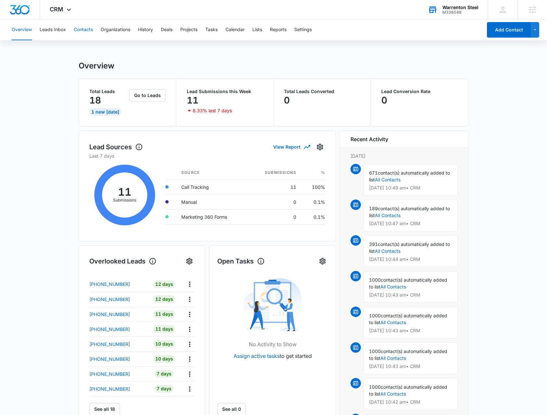
click at [81, 32] on button "Contacts" at bounding box center [83, 29] width 19 height 21
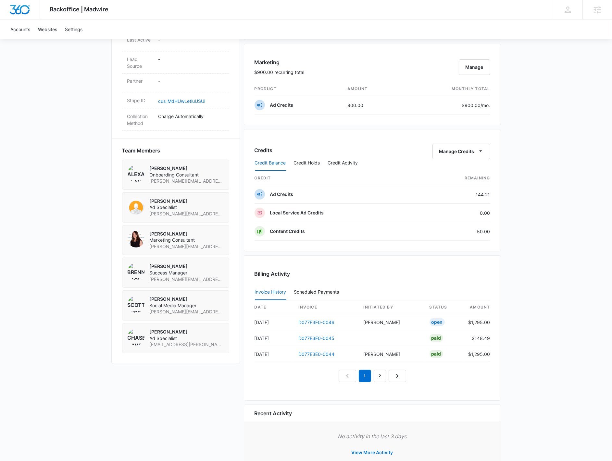
scroll to position [392, 0]
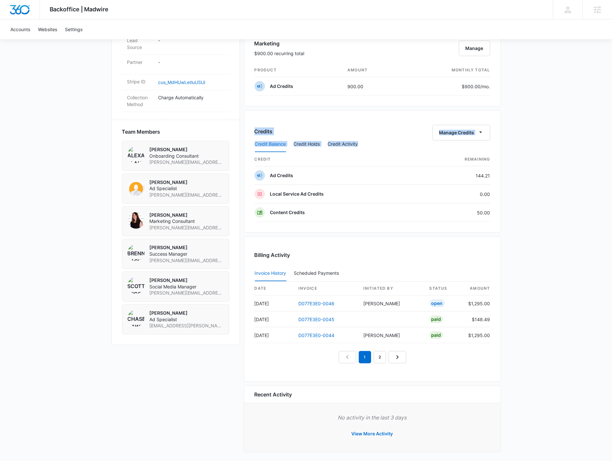
drag, startPoint x: 496, startPoint y: 214, endPoint x: 255, endPoint y: 132, distance: 255.2
click at [255, 132] on div "Credits Manage Credits Credit Balance Credit Holds Credit Activity credit Remai…" at bounding box center [372, 171] width 257 height 122
click at [291, 125] on div "Credits Manage Credits" at bounding box center [373, 133] width 236 height 16
click at [405, 246] on div "Billing Activity Invoice History Scheduled Payments 0 date invoice Initiated By…" at bounding box center [372, 309] width 257 height 145
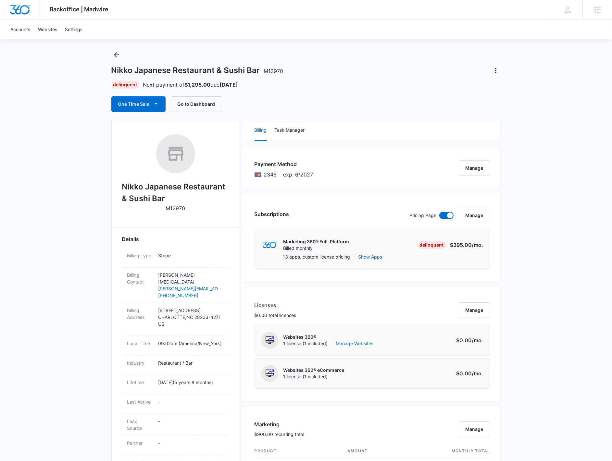
scroll to position [0, 0]
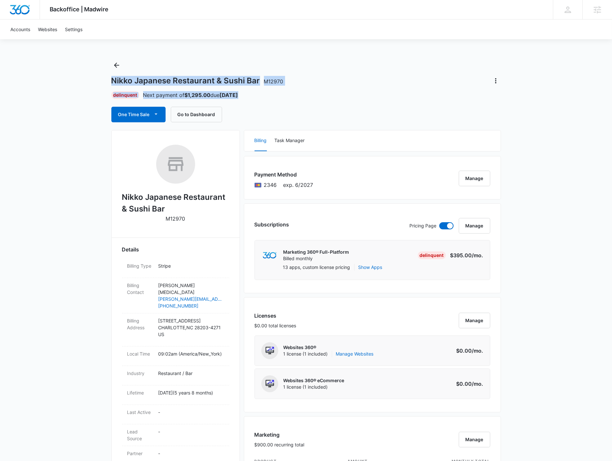
drag, startPoint x: 253, startPoint y: 96, endPoint x: 103, endPoint y: 82, distance: 151.0
click at [103, 82] on div "Backoffice | Madwire Apps Settings BR Brennan Rachman brennan.rachman@madwire.c…" at bounding box center [306, 428] width 612 height 857
click at [106, 83] on div "Backoffice | Madwire Apps Settings BR Brennan Rachman brennan.rachman@madwire.c…" at bounding box center [306, 428] width 612 height 857
click at [232, 84] on h1 "Nikko Japanese Restaurant & Sushi Bar M12970" at bounding box center [197, 81] width 172 height 10
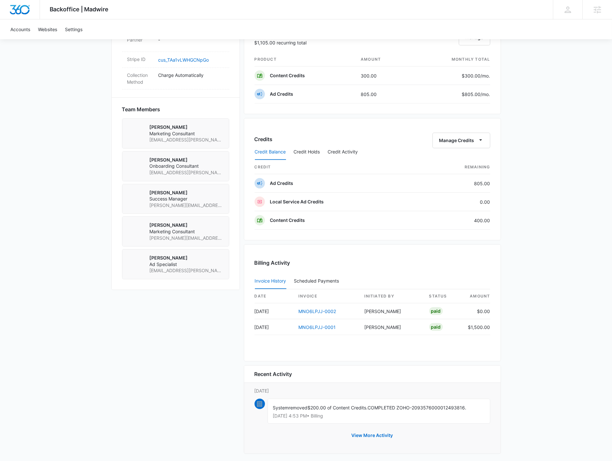
scroll to position [404, 0]
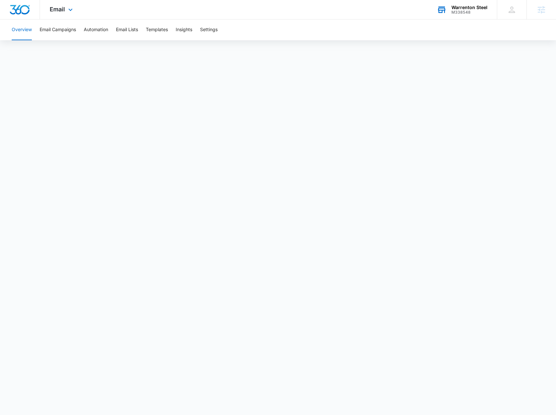
click at [476, 12] on div "M338548" at bounding box center [469, 12] width 36 height 5
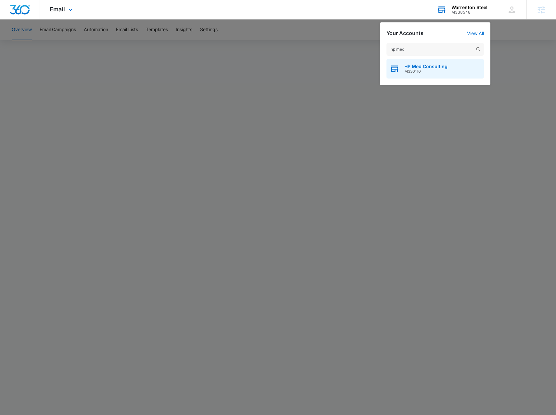
type input "hp med"
drag, startPoint x: 448, startPoint y: 72, endPoint x: 446, endPoint y: 81, distance: 8.4
click at [448, 72] on div "HP Med Consulting M330110" at bounding box center [434, 68] width 97 height 19
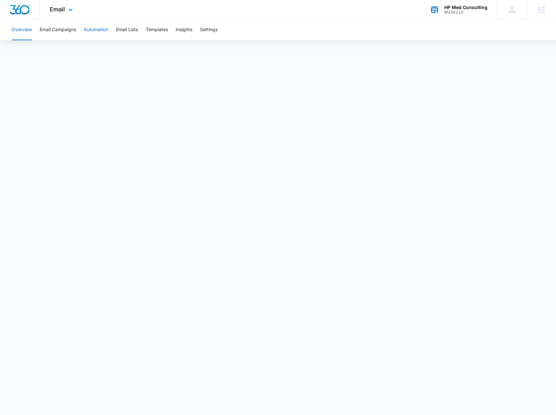
click at [91, 36] on button "Automation" at bounding box center [96, 29] width 24 height 21
click at [60, 31] on button "Email Campaigns" at bounding box center [58, 29] width 36 height 21
click at [87, 25] on button "Automation" at bounding box center [96, 29] width 24 height 21
click at [68, 27] on button "Email Campaigns" at bounding box center [58, 29] width 36 height 21
click at [475, 14] on div "M330110" at bounding box center [465, 12] width 43 height 5
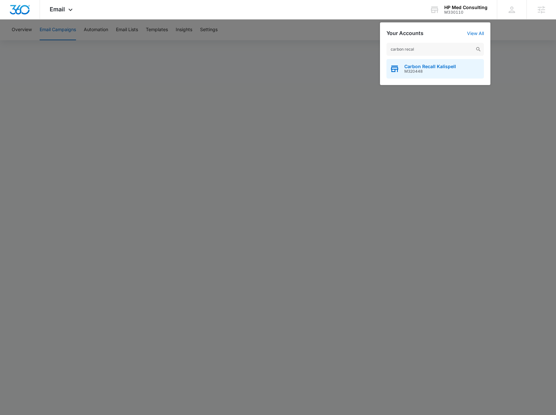
type input "carbon recal"
click at [409, 65] on span "Carbon Recall Kalispell" at bounding box center [430, 66] width 52 height 5
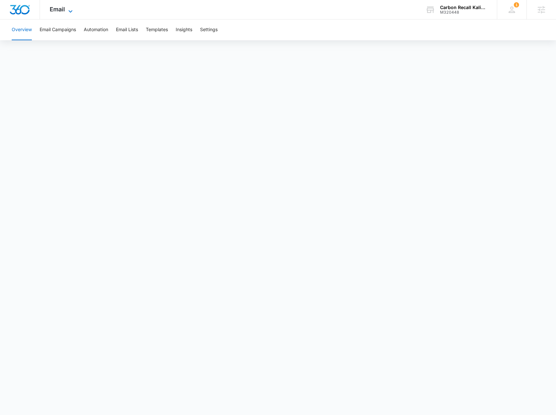
click at [57, 10] on span "Email" at bounding box center [57, 9] width 15 height 7
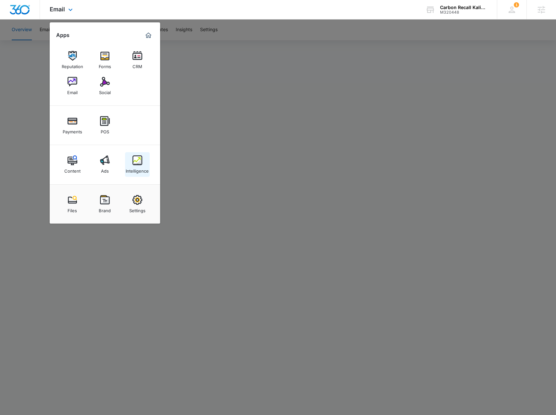
click at [140, 164] on img at bounding box center [137, 161] width 10 height 10
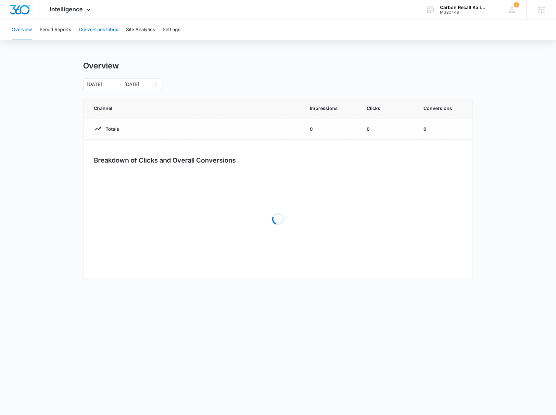
click at [96, 28] on button "Conversions Inbox" at bounding box center [98, 29] width 39 height 21
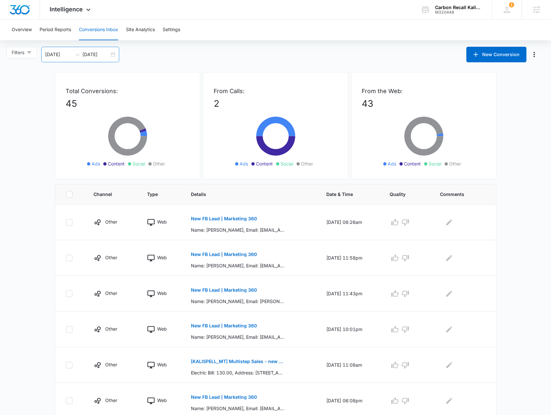
click at [115, 55] on div "09/14/2025 10/14/2025" at bounding box center [80, 55] width 78 height 16
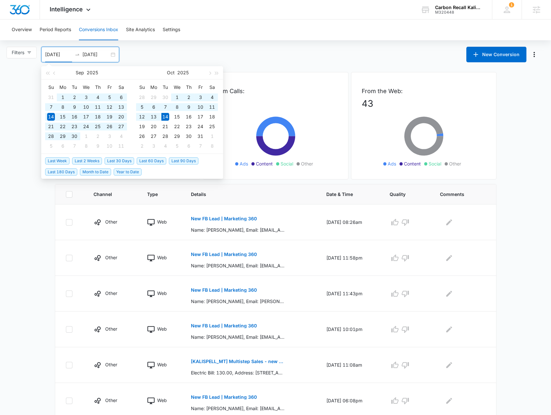
click at [125, 170] on span "Year to Date" at bounding box center [128, 172] width 28 height 7
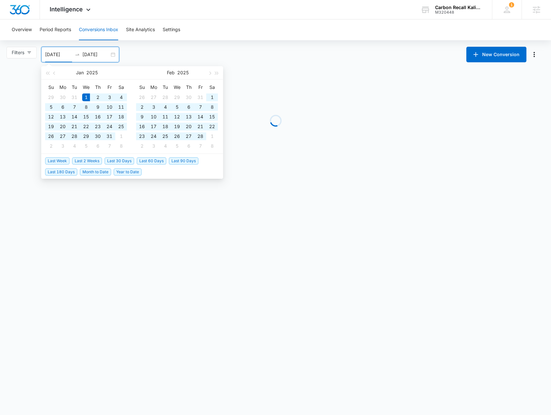
type input "[DATE]"
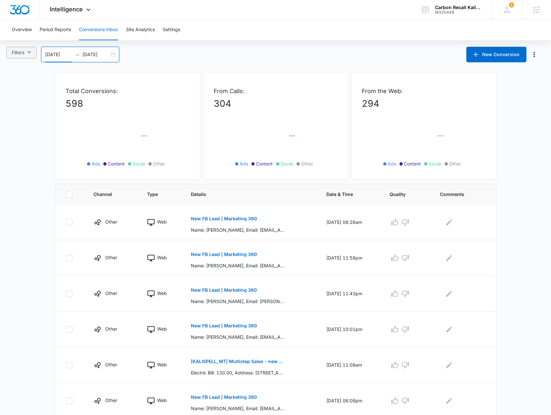
click at [24, 57] on button "Filters" at bounding box center [21, 53] width 30 height 12
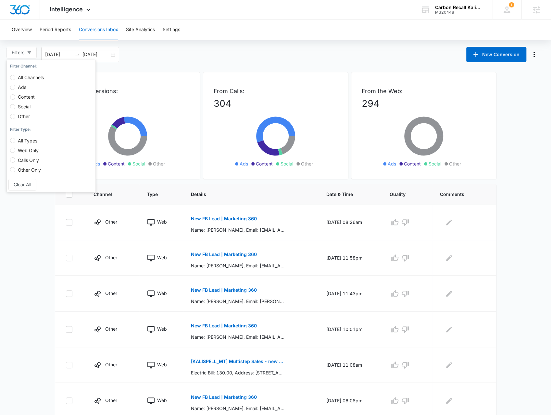
click at [29, 161] on span "Calls Only" at bounding box center [28, 160] width 26 height 6
click at [15, 161] on input "Calls Only" at bounding box center [12, 159] width 5 height 5
radio input "true"
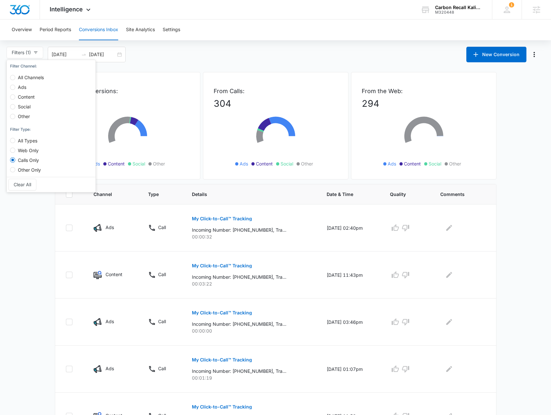
click at [208, 66] on main "Filters (1) Filter Channel : All Channels Ads Content Social Other Filter Type …" at bounding box center [275, 371] width 551 height 649
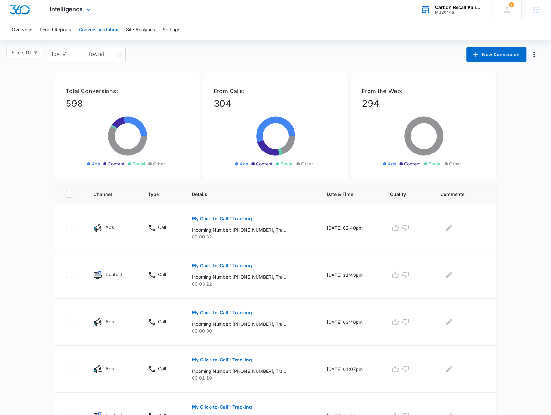
click at [470, 14] on div "M320448" at bounding box center [458, 12] width 47 height 5
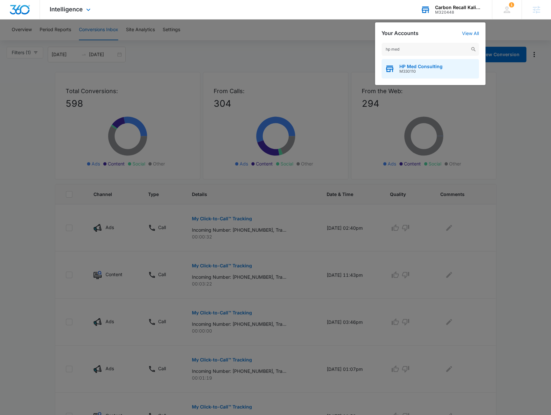
type input "hp med"
click at [419, 66] on span "HP Med Consulting" at bounding box center [420, 66] width 43 height 5
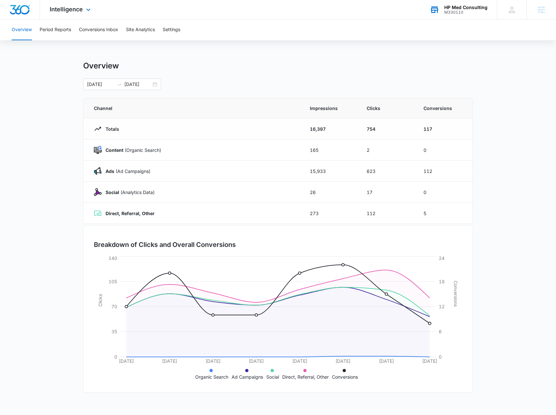
click at [93, 14] on div "Intelligence Apps Reputation Websites Forms CRM Email Social Payments POS Conte…" at bounding box center [71, 9] width 62 height 19
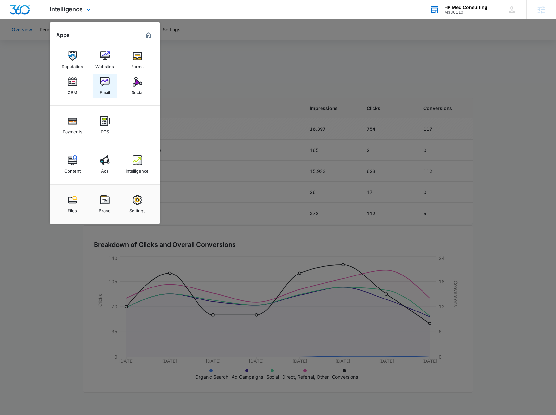
click at [106, 92] on div "Email" at bounding box center [105, 91] width 10 height 8
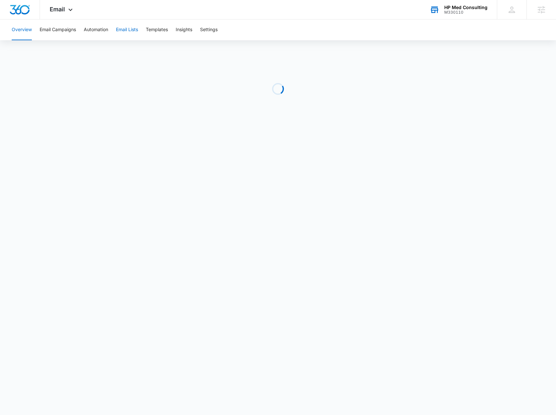
click at [137, 30] on button "Email Lists" at bounding box center [127, 29] width 22 height 21
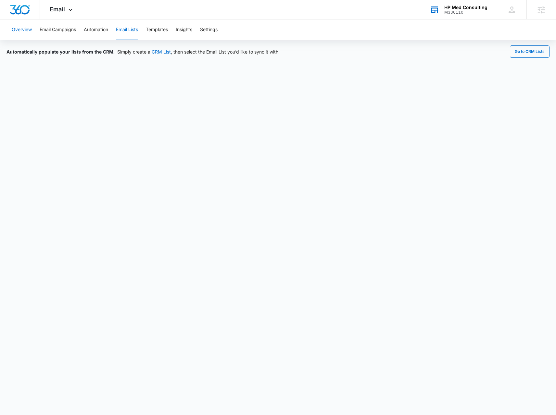
click at [21, 28] on button "Overview" at bounding box center [22, 29] width 20 height 21
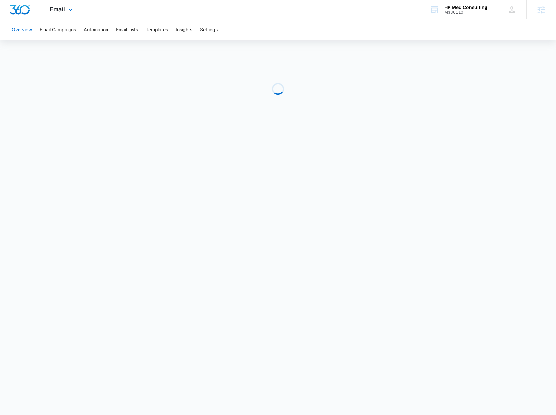
drag, startPoint x: 64, startPoint y: 11, endPoint x: 78, endPoint y: 30, distance: 23.6
click at [63, 11] on span "Email" at bounding box center [57, 9] width 15 height 7
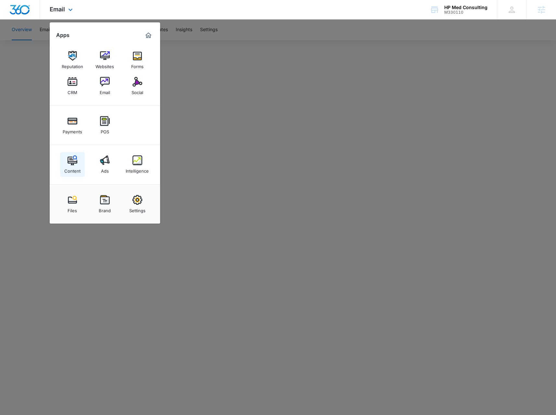
click at [75, 166] on div "Content" at bounding box center [72, 169] width 16 height 8
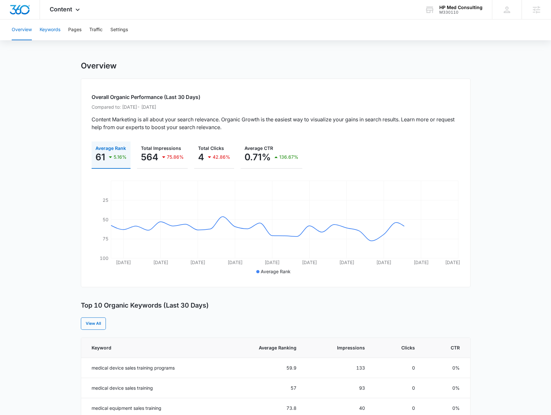
click at [59, 34] on button "Keywords" at bounding box center [50, 29] width 21 height 21
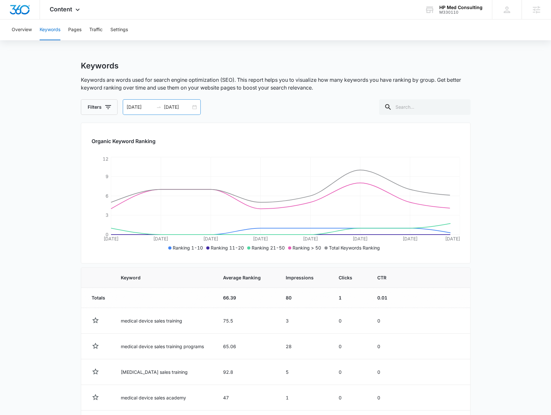
click at [195, 107] on div "10/03/2025 10/10/2025" at bounding box center [162, 107] width 78 height 16
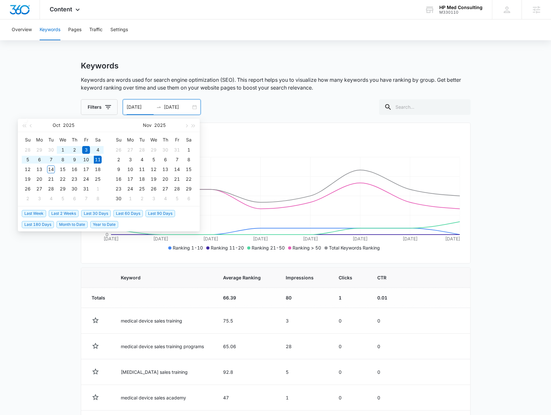
click at [100, 222] on span "Year to Date" at bounding box center [104, 224] width 28 height 7
type input "[DATE]"
type input "10/11/2025"
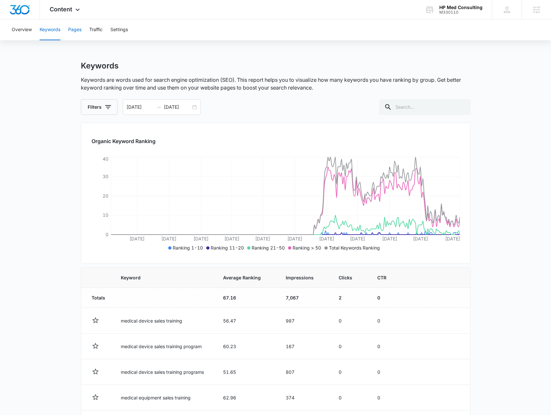
click at [80, 31] on button "Pages" at bounding box center [74, 29] width 13 height 21
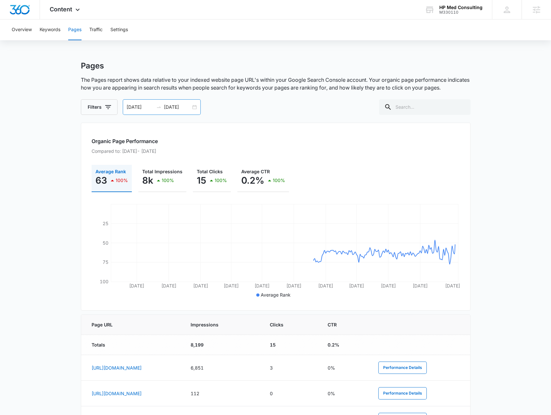
click at [192, 107] on div "01/01/2025 10/11/2025" at bounding box center [162, 107] width 78 height 16
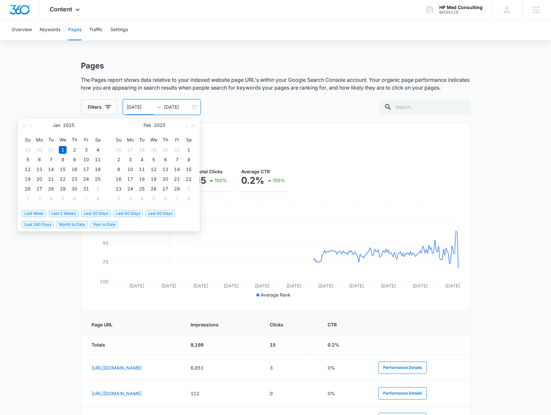
click at [34, 215] on span "Last Week" at bounding box center [34, 213] width 24 height 7
type input "10/04/2025"
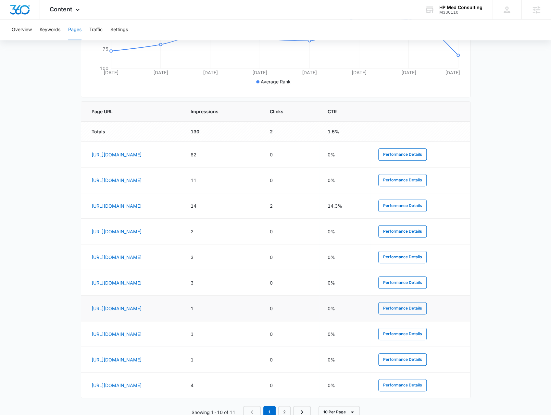
scroll to position [234, 0]
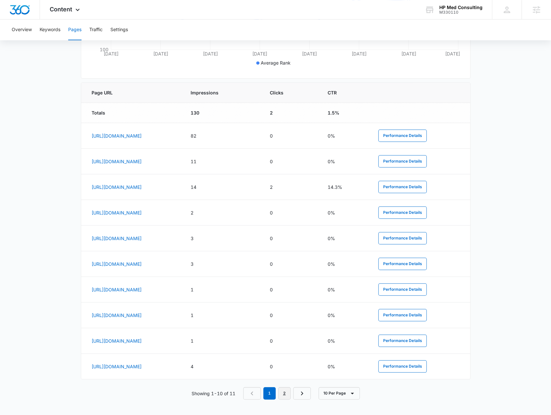
click at [286, 395] on link "2" at bounding box center [284, 393] width 12 height 12
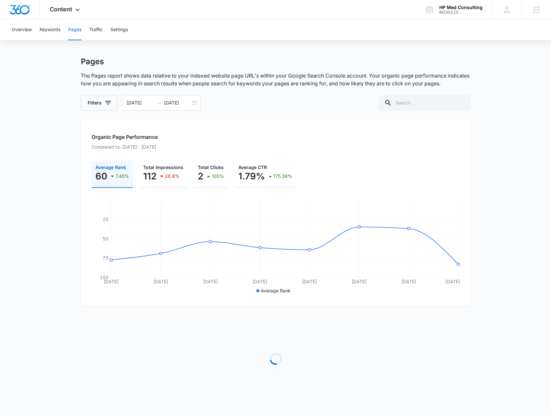
scroll to position [2, 0]
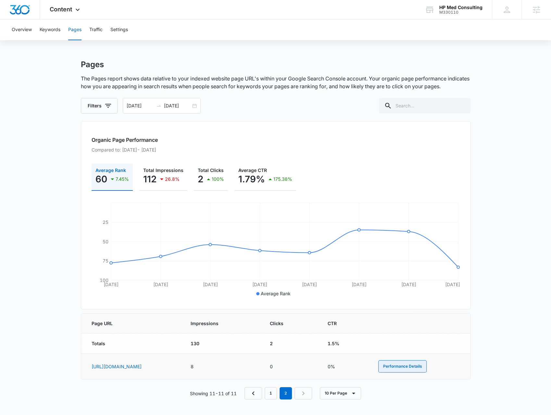
click at [427, 365] on button "Performance Details" at bounding box center [402, 366] width 48 height 12
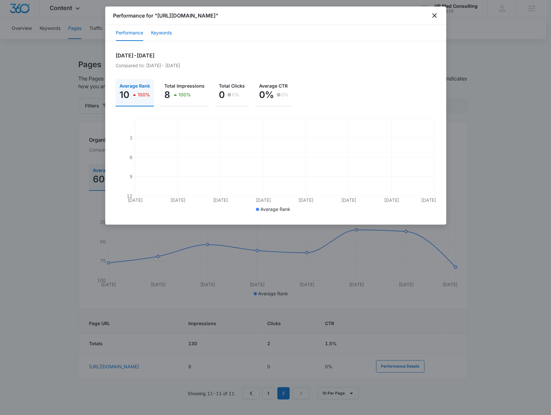
click at [157, 41] on button "Keywords" at bounding box center [161, 33] width 21 height 16
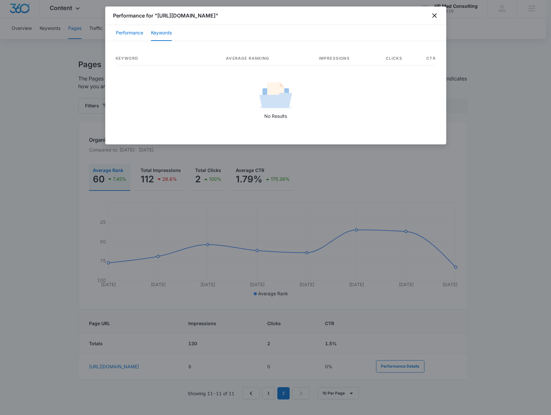
drag, startPoint x: 140, startPoint y: 42, endPoint x: 190, endPoint y: 44, distance: 50.4
click at [141, 41] on button "Performance" at bounding box center [129, 33] width 27 height 16
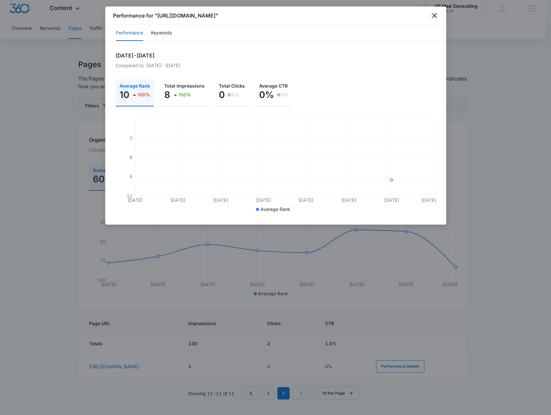
click at [435, 19] on icon "close" at bounding box center [435, 16] width 8 height 8
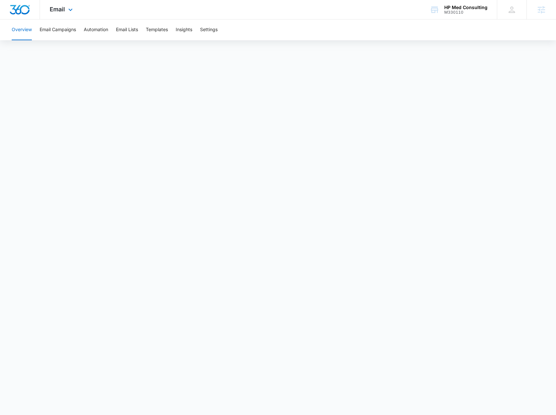
click at [57, 5] on div "Email Apps Reputation Websites Forms CRM Email Social Payments POS Content Ads …" at bounding box center [62, 9] width 44 height 19
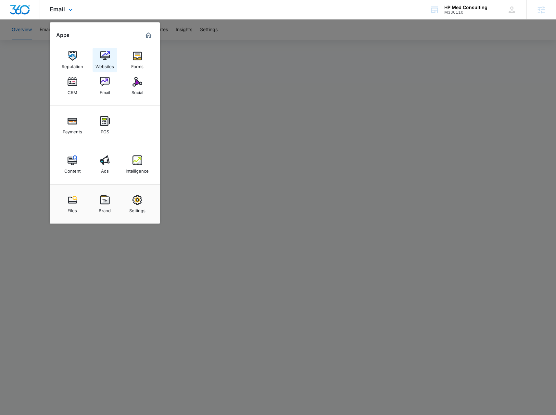
click at [102, 60] on img at bounding box center [105, 56] width 10 height 10
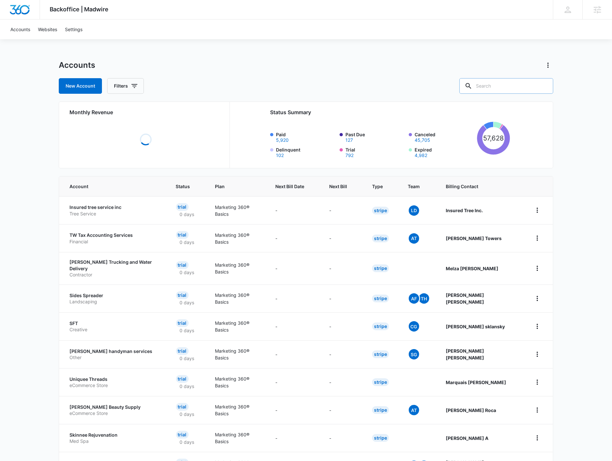
click at [508, 81] on input "text" at bounding box center [506, 86] width 94 height 16
paste input "M324596"
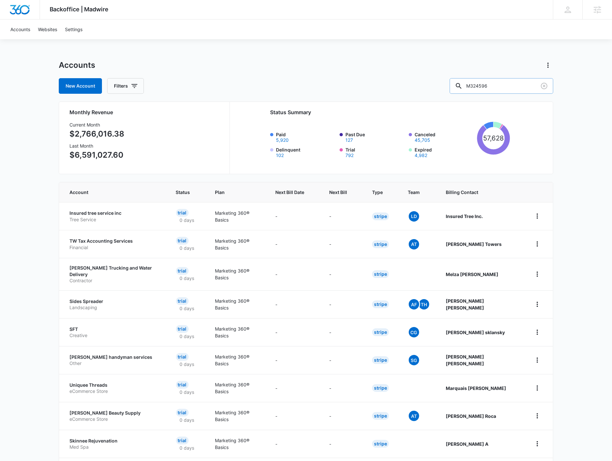
type input "M324596"
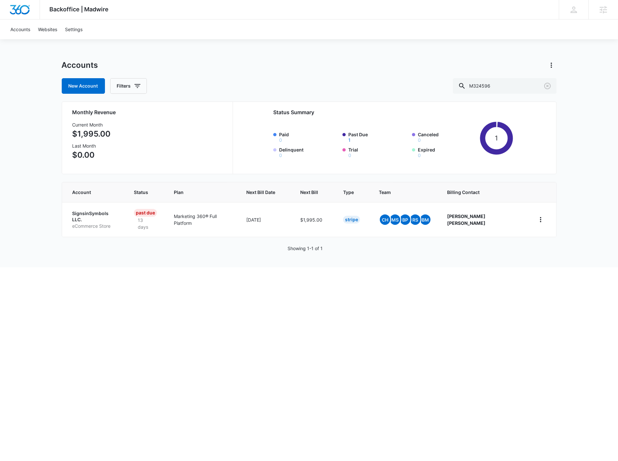
click at [99, 223] on p "eCommerce Store" at bounding box center [95, 226] width 46 height 6
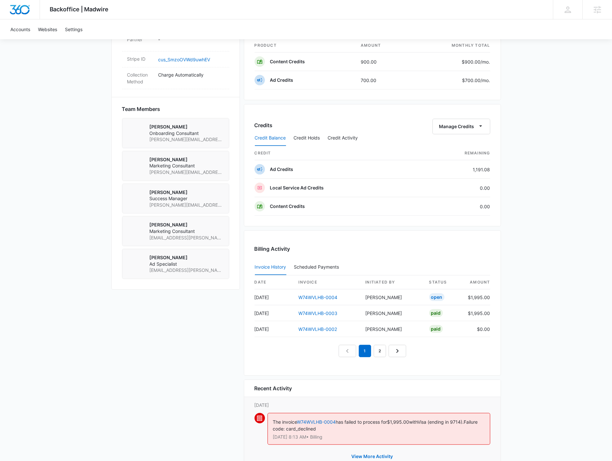
scroll to position [433, 0]
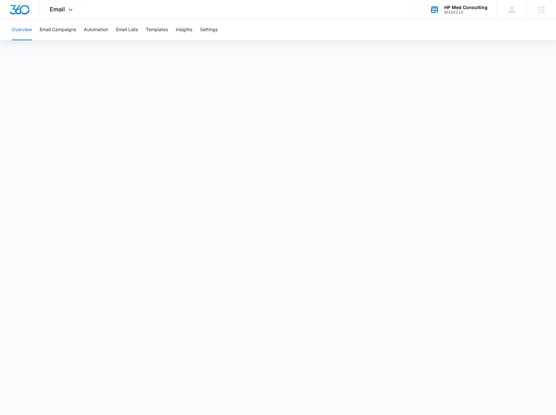
click at [470, 11] on div "M330110" at bounding box center [465, 12] width 43 height 5
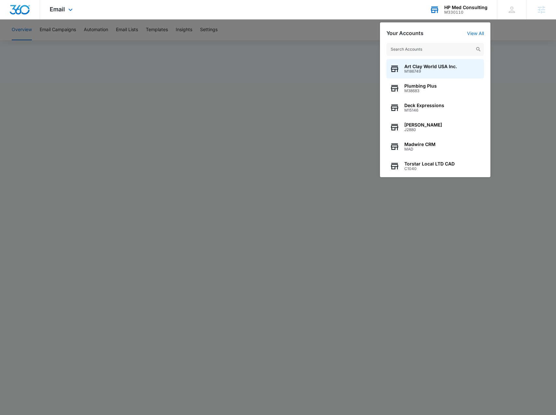
drag, startPoint x: 472, startPoint y: 13, endPoint x: 460, endPoint y: 13, distance: 11.7
click at [471, 13] on div "M330110" at bounding box center [465, 12] width 43 height 5
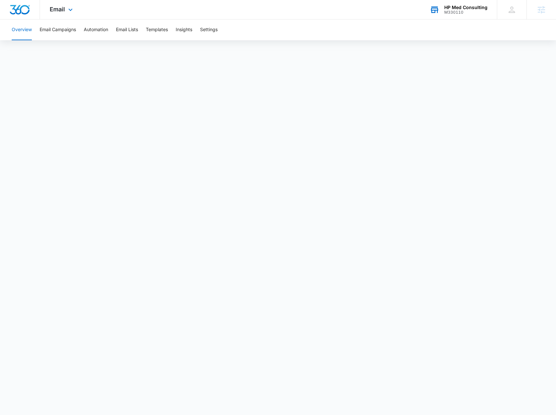
click at [459, 9] on div "HP Med Consulting M330110" at bounding box center [465, 10] width 43 height 10
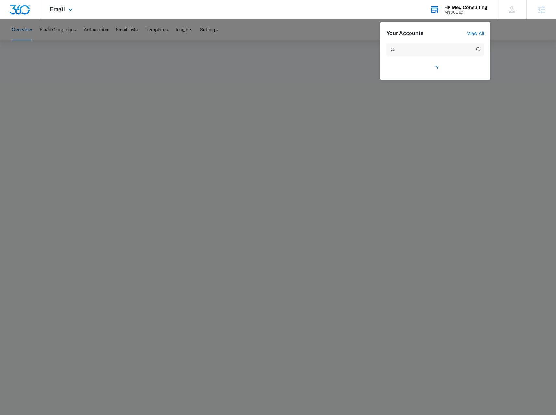
type input "c"
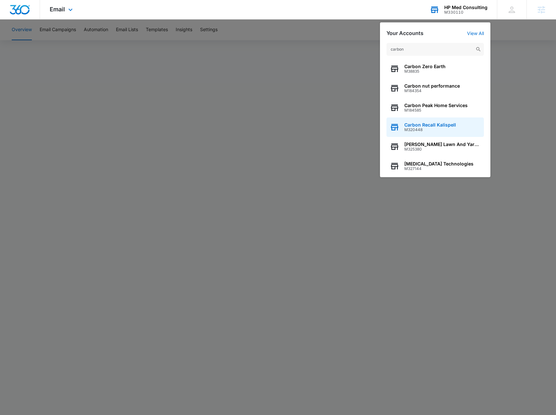
type input "carbon"
click at [435, 124] on span "Carbon Recall Kalispell" at bounding box center [430, 124] width 52 height 5
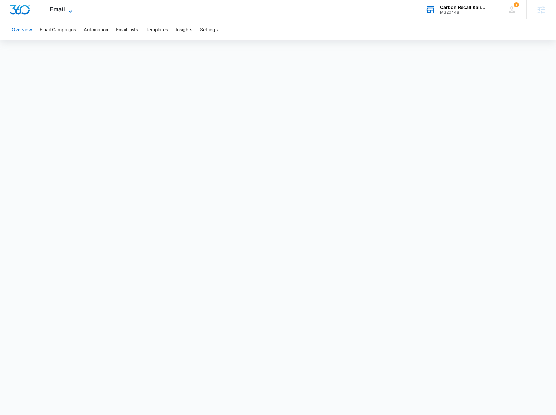
click at [70, 12] on icon at bounding box center [71, 11] width 8 height 8
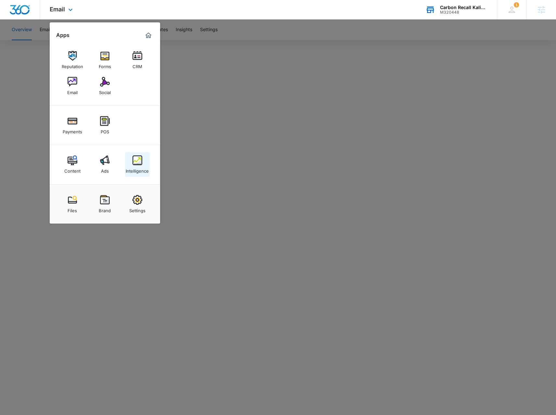
click at [140, 169] on div "Intelligence" at bounding box center [137, 169] width 23 height 8
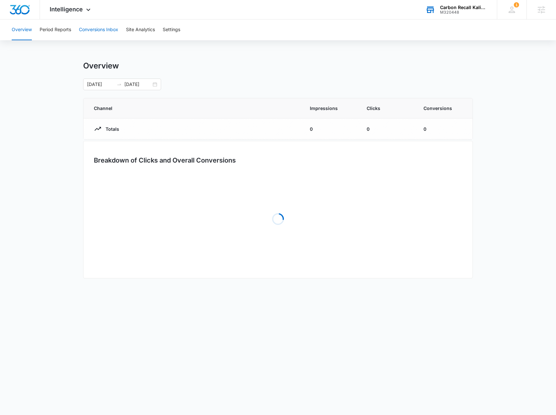
click at [103, 30] on button "Conversions Inbox" at bounding box center [98, 29] width 39 height 21
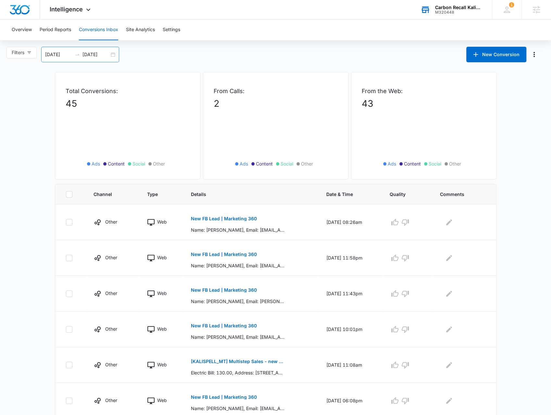
click at [111, 57] on div "09/14/2025 10/14/2025" at bounding box center [80, 55] width 78 height 16
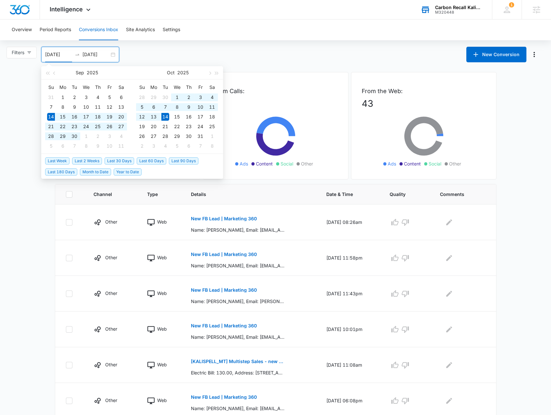
click at [121, 176] on li "Year to Date" at bounding box center [129, 171] width 31 height 11
click at [130, 169] on span "Year to Date" at bounding box center [128, 172] width 28 height 7
type input "01/01/2025"
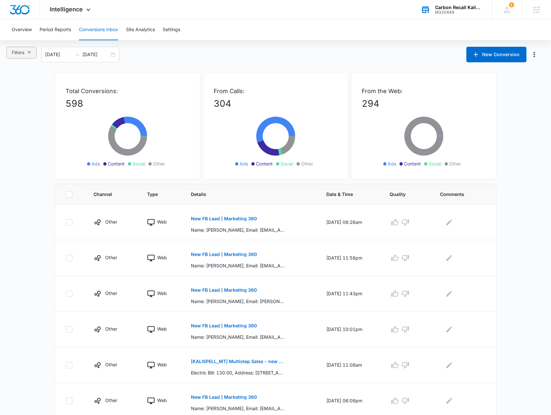
click at [30, 48] on button "Filters" at bounding box center [21, 53] width 30 height 12
click at [33, 157] on span "Calls Only" at bounding box center [28, 160] width 26 height 6
click at [15, 157] on input "Calls Only" at bounding box center [12, 159] width 5 height 5
radio input "true"
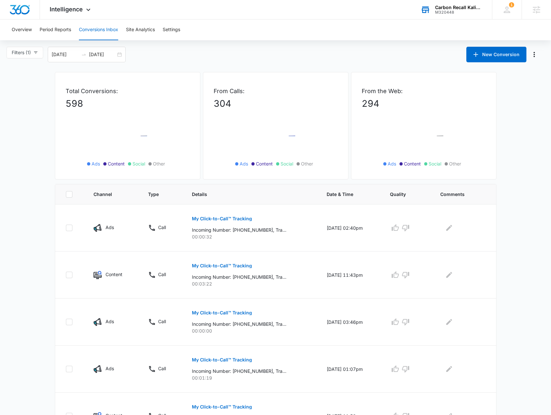
click at [22, 245] on main "Filters (1) Filter Channel : All Channels Ads Content Social Other Filter Type …" at bounding box center [275, 371] width 551 height 649
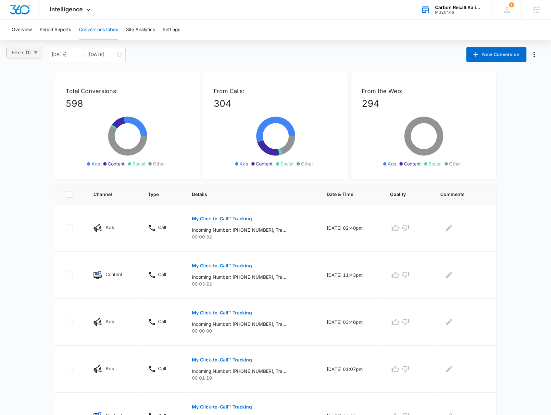
click at [25, 54] on span "Filters (1)" at bounding box center [21, 52] width 19 height 7
click at [30, 143] on label "Web Only" at bounding box center [26, 148] width 33 height 10
click at [15, 148] on input "Web Only" at bounding box center [12, 150] width 5 height 5
radio input "true"
radio input "false"
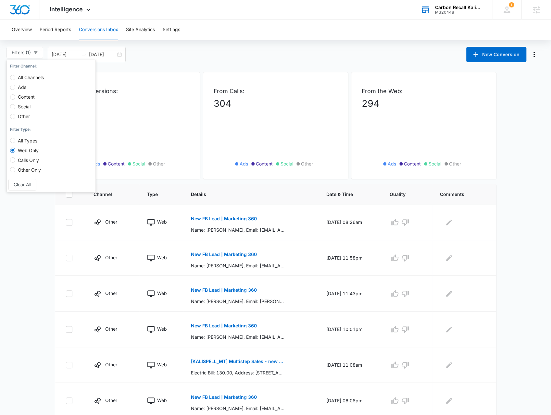
click at [30, 142] on div "All Types Web Only Calls Only Other Only" at bounding box center [28, 152] width 36 height 39
click at [27, 141] on span "All Types" at bounding box center [27, 141] width 25 height 6
click at [15, 141] on input "All Types" at bounding box center [12, 140] width 5 height 5
radio input "true"
radio input "false"
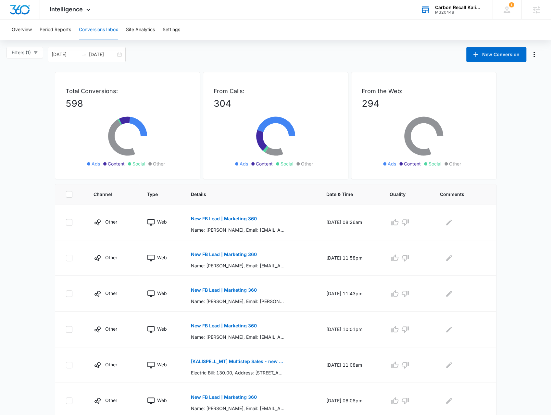
click at [48, 269] on div "Total Conversions: 598 Ads Content Social Other From Calls: 304 Ads Content Soc…" at bounding box center [275, 327] width 455 height 510
click at [64, 15] on div "Intelligence Apps Reputation Forms CRM Email Social Payments POS Content Ads In…" at bounding box center [71, 9] width 62 height 19
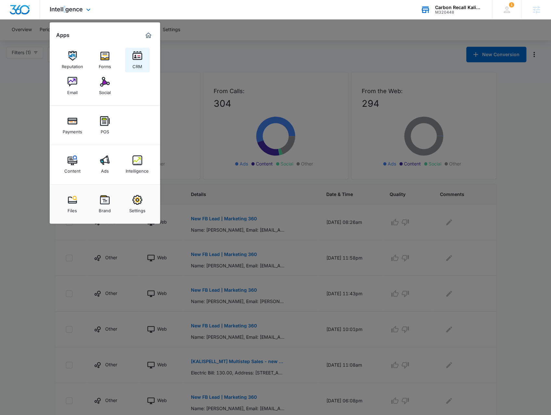
click at [129, 63] on link "CRM" at bounding box center [137, 60] width 25 height 25
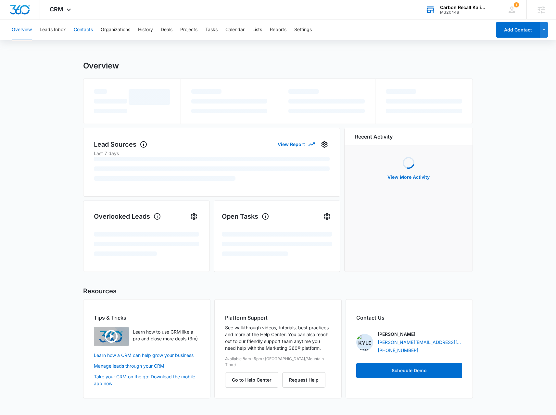
click at [75, 35] on button "Contacts" at bounding box center [83, 29] width 19 height 21
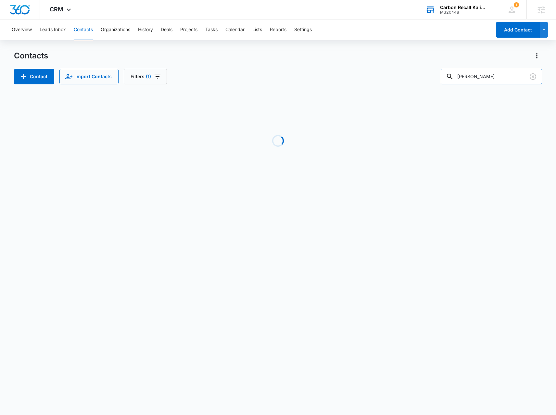
click at [507, 73] on input "Brandon" at bounding box center [491, 77] width 101 height 16
paste input "Meredith"
type input "Meredith"
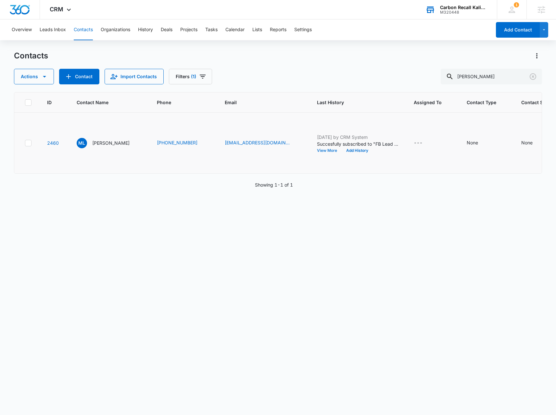
click at [319, 153] on button "View More" at bounding box center [329, 151] width 25 height 4
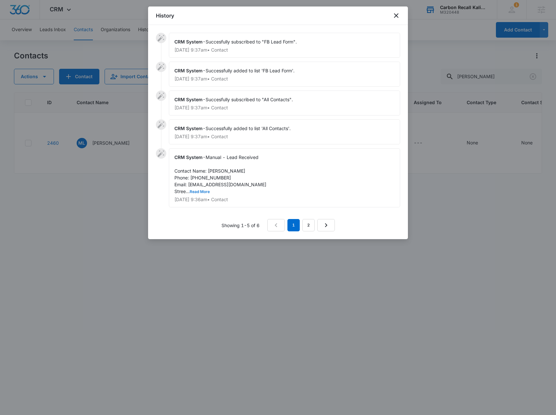
click at [202, 191] on button "Read More" at bounding box center [200, 192] width 20 height 4
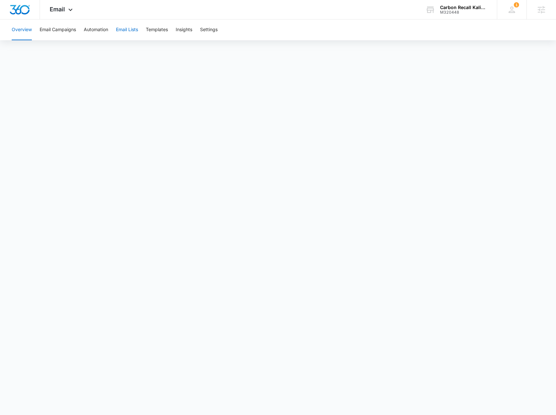
click at [125, 29] on button "Email Lists" at bounding box center [127, 29] width 22 height 21
click at [451, 7] on div "Carbon Recall Kalispell" at bounding box center [463, 7] width 47 height 5
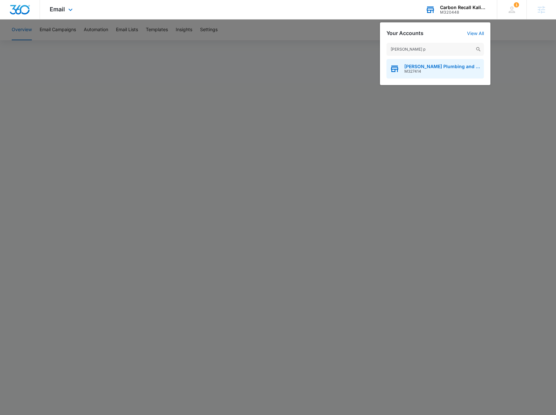
type input "[PERSON_NAME] p"
click at [425, 67] on span "[PERSON_NAME] Plumbing and Heating" at bounding box center [442, 66] width 76 height 5
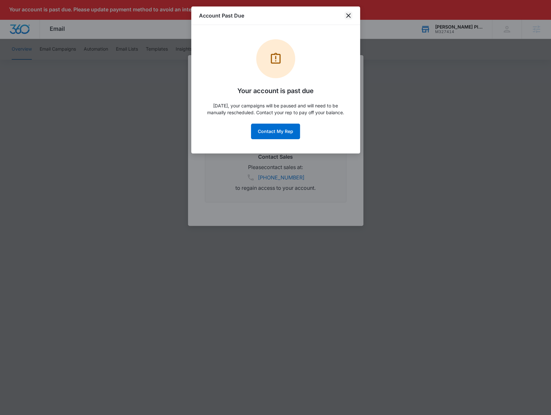
click at [346, 12] on icon "close" at bounding box center [349, 16] width 8 height 8
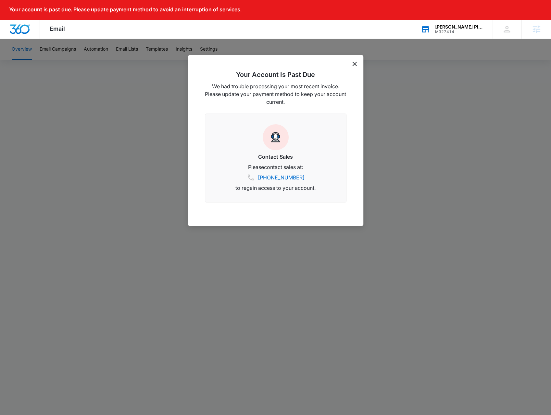
click at [355, 65] on icon "dismiss this dialog" at bounding box center [354, 64] width 5 height 5
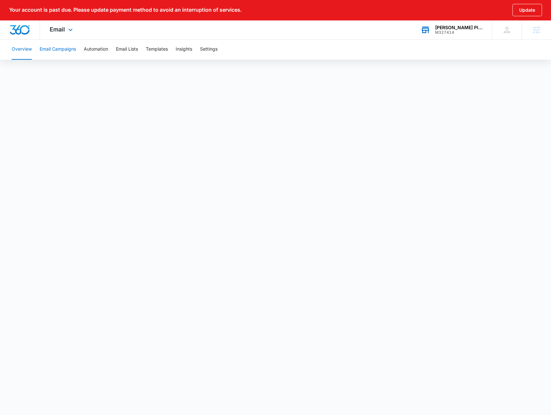
click at [66, 47] on button "Email Campaigns" at bounding box center [58, 49] width 36 height 21
click at [68, 35] on div "Email Apps Reputation Websites Forms CRM Email Social POS Content Ads Intellige…" at bounding box center [62, 29] width 44 height 19
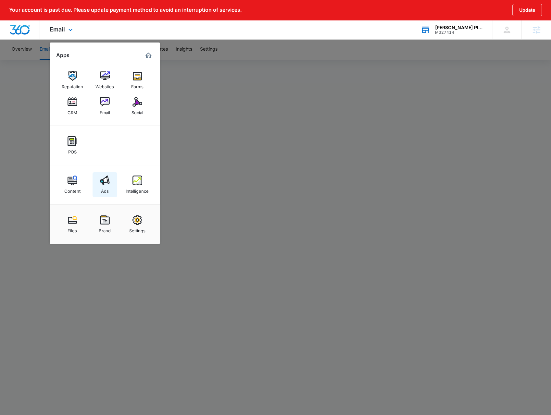
click at [104, 182] on img at bounding box center [105, 181] width 10 height 10
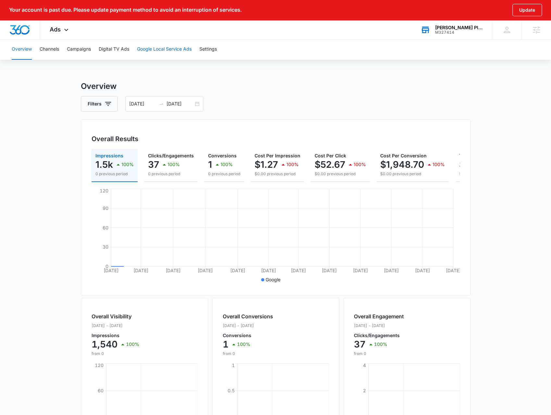
click at [154, 49] on button "Google Local Service Ads" at bounding box center [164, 49] width 55 height 21
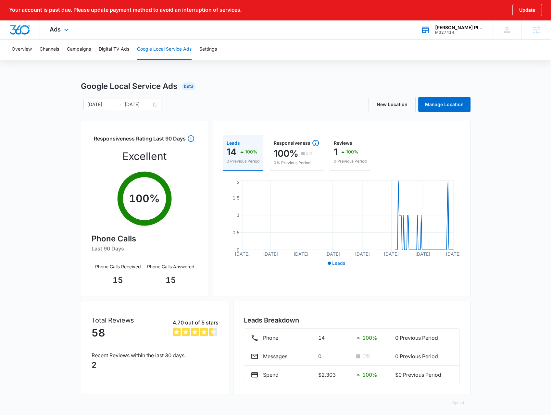
click at [56, 25] on div "Ads Apps Reputation Websites Forms CRM Email Social POS Content Ads Intelligenc…" at bounding box center [60, 29] width 40 height 19
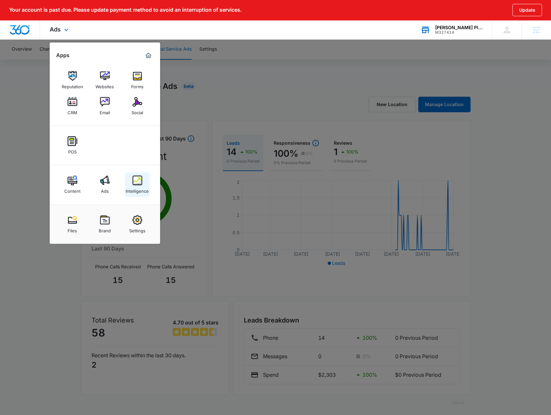
drag, startPoint x: 137, startPoint y: 186, endPoint x: 133, endPoint y: 173, distance: 14.0
click at [137, 186] on div "Intelligence" at bounding box center [137, 189] width 23 height 8
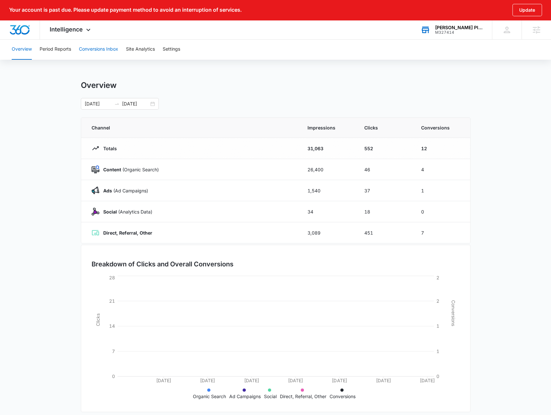
click at [110, 51] on button "Conversions Inbox" at bounding box center [98, 49] width 39 height 21
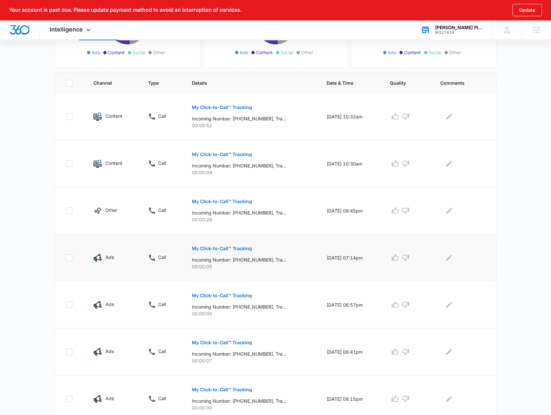
scroll to position [6, 0]
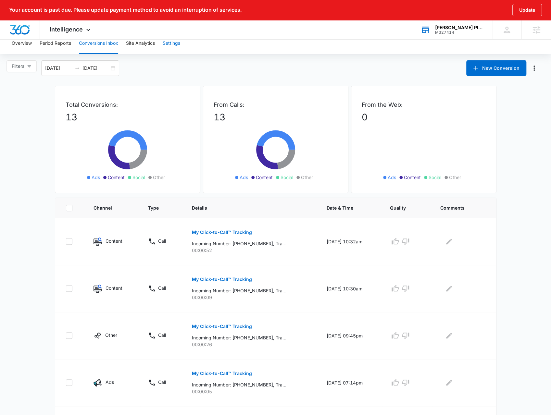
drag, startPoint x: 169, startPoint y: 40, endPoint x: 90, endPoint y: 35, distance: 79.4
click at [169, 40] on button "Settings" at bounding box center [172, 43] width 18 height 21
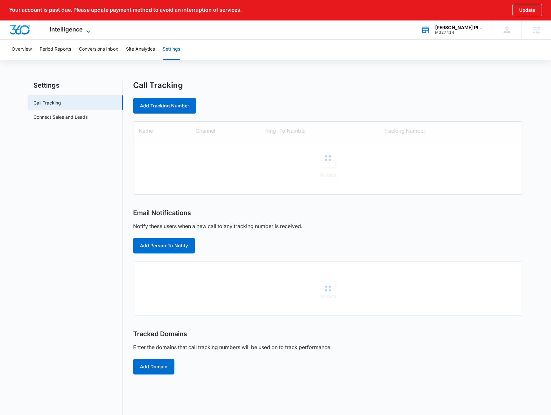
click at [72, 27] on span "Intelligence" at bounding box center [66, 29] width 33 height 7
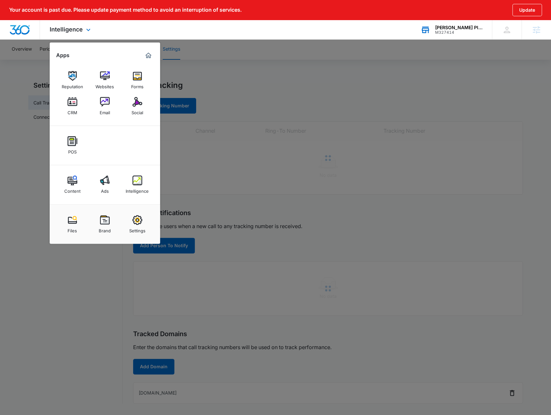
click at [142, 169] on div "Content Ads Intelligence" at bounding box center [105, 184] width 110 height 39
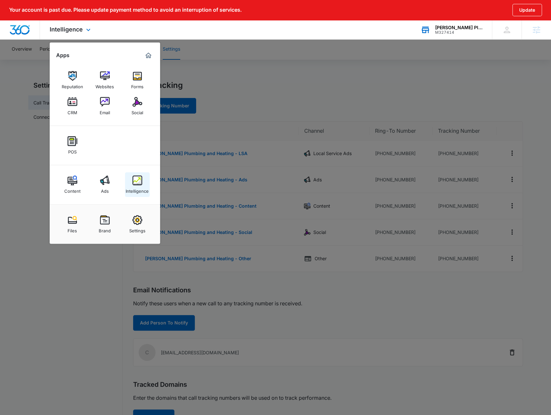
click at [139, 181] on img at bounding box center [137, 181] width 10 height 10
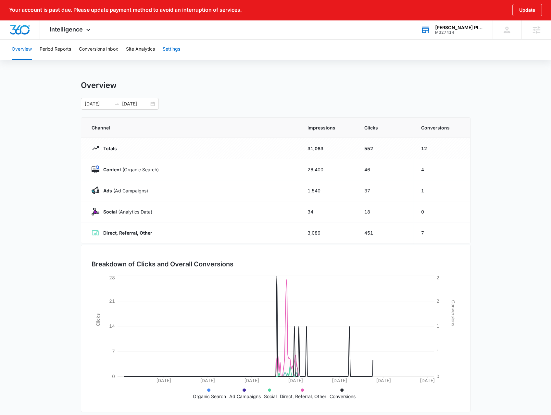
click at [172, 46] on button "Settings" at bounding box center [172, 49] width 18 height 21
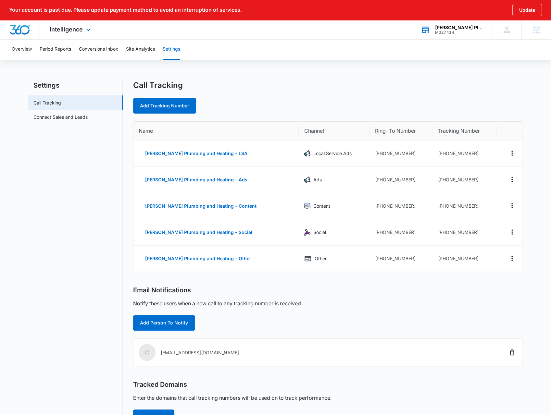
click at [90, 36] on div "Intelligence Apps Reputation Websites Forms CRM Email Social POS Content Ads In…" at bounding box center [71, 29] width 62 height 19
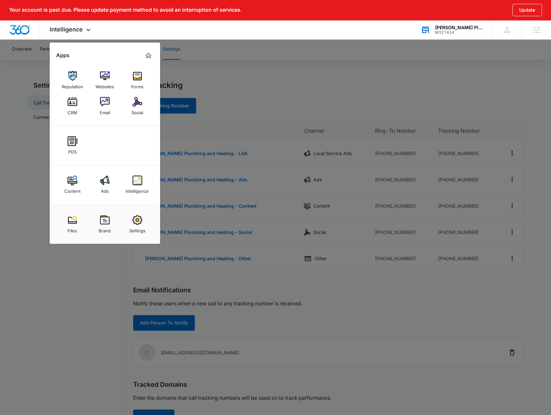
drag, startPoint x: 131, startPoint y: 227, endPoint x: 131, endPoint y: 223, distance: 3.6
click at [131, 227] on div "Settings" at bounding box center [137, 229] width 16 height 8
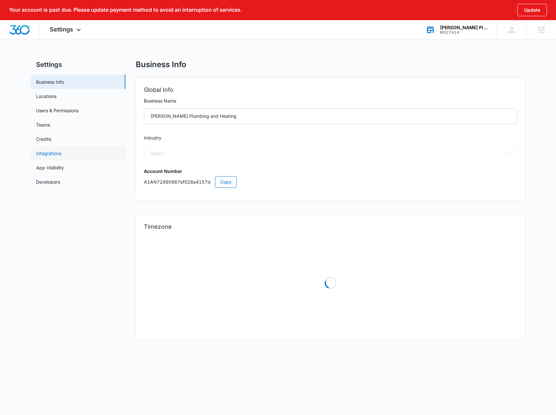
select select "8"
select select "US"
select select "America/[GEOGRAPHIC_DATA]"
click at [51, 141] on link "Credits" at bounding box center [43, 139] width 15 height 7
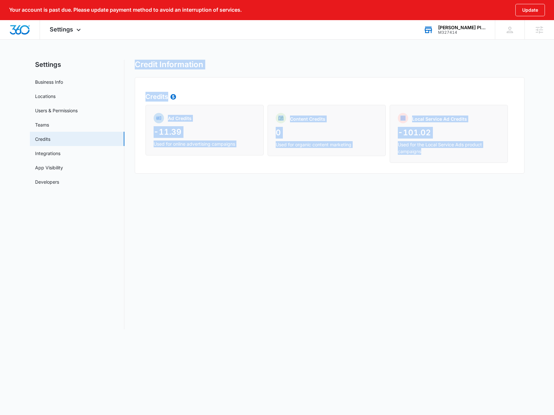
drag, startPoint x: 503, startPoint y: 157, endPoint x: 133, endPoint y: 65, distance: 381.6
click at [133, 65] on div "Settings Business Info Locations Users & Permissions Teams Credits Integrations…" at bounding box center [277, 195] width 495 height 270
click at [133, 64] on div "Settings Business Info Locations Users & Permissions Teams Credits Integrations…" at bounding box center [277, 195] width 495 height 270
drag, startPoint x: 133, startPoint y: 63, endPoint x: 472, endPoint y: 156, distance: 352.0
click at [473, 156] on div "Settings Business Info Locations Users & Permissions Teams Credits Integrations…" at bounding box center [277, 195] width 495 height 270
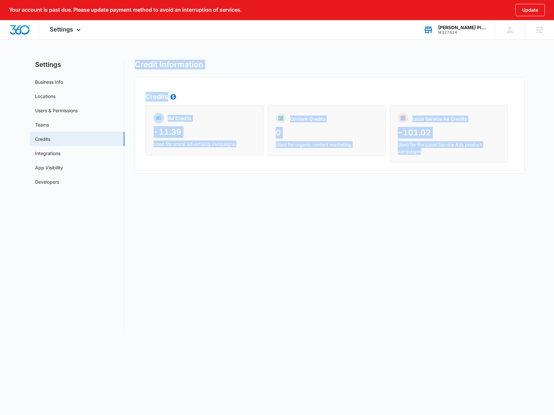
drag, startPoint x: 472, startPoint y: 156, endPoint x: 469, endPoint y: 158, distance: 4.2
click at [472, 156] on div "Local Service Ad Credits -101.02 Used for the Local Service Ads product campaig…" at bounding box center [449, 134] width 118 height 58
click at [466, 159] on div "Local Service Ad Credits -101.02 Used for the Local Service Ads product campaig…" at bounding box center [449, 134] width 118 height 58
drag, startPoint x: 426, startPoint y: 152, endPoint x: 133, endPoint y: 62, distance: 306.5
click at [133, 62] on div "Settings Business Info Locations Users & Permissions Teams Credits Integrations…" at bounding box center [277, 195] width 495 height 270
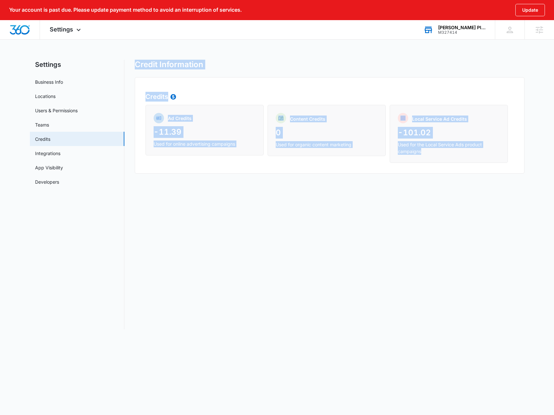
click at [133, 62] on div "Settings Business Info Locations Users & Permissions Teams Credits Integrations…" at bounding box center [277, 195] width 495 height 270
click at [149, 89] on div "Credits Ad Credits -11.39 Used for online advertising campaigns Content Credits…" at bounding box center [330, 125] width 390 height 96
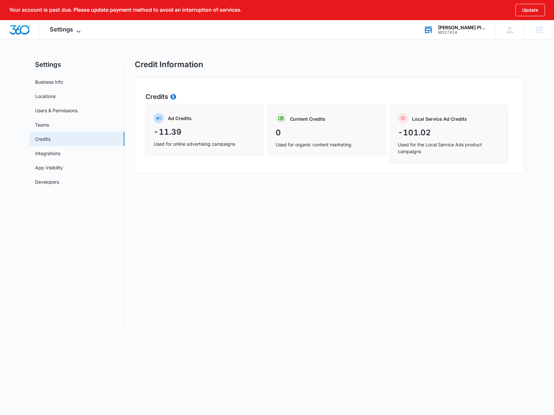
click at [57, 30] on span "Settings" at bounding box center [61, 29] width 23 height 7
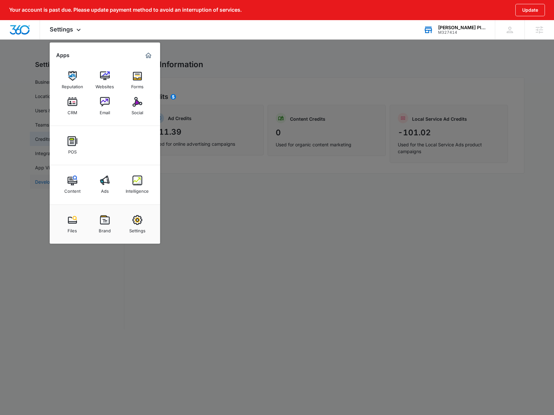
click at [99, 189] on link "Ads" at bounding box center [105, 184] width 25 height 25
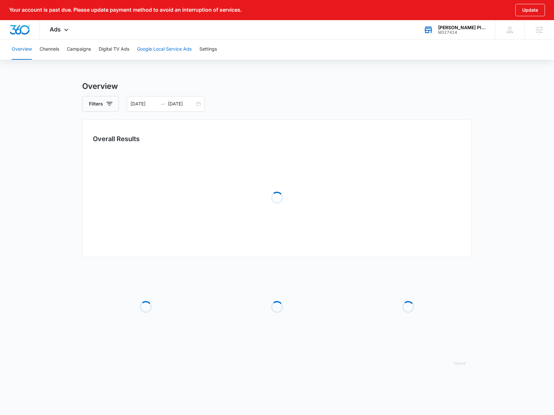
click at [164, 48] on button "Google Local Service Ads" at bounding box center [164, 49] width 55 height 21
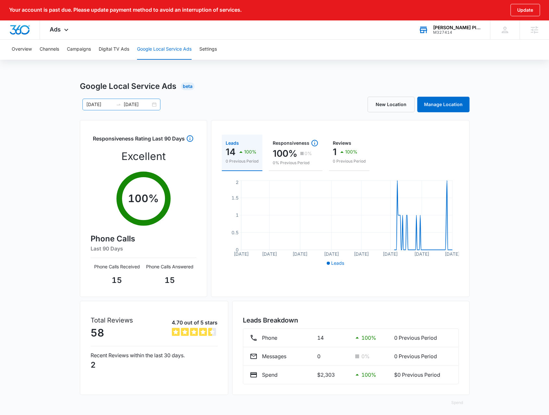
click at [160, 107] on div "[DATE] [DATE]" at bounding box center [121, 105] width 78 height 12
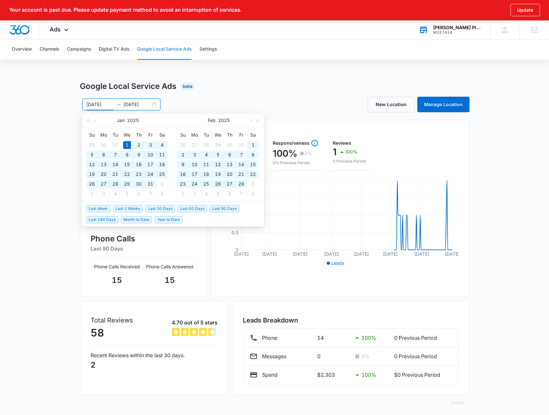
type input "[DATE]"
click at [172, 223] on span "Year to Date" at bounding box center [169, 219] width 28 height 7
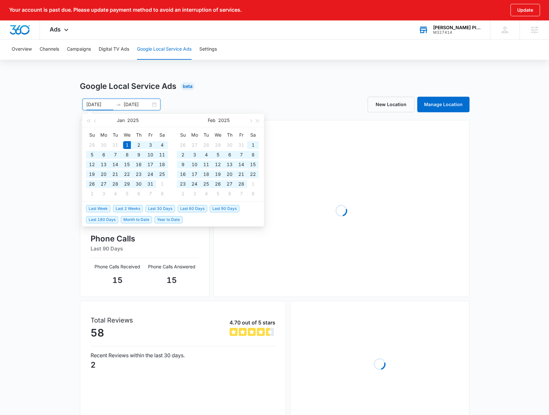
type input "[DATE]"
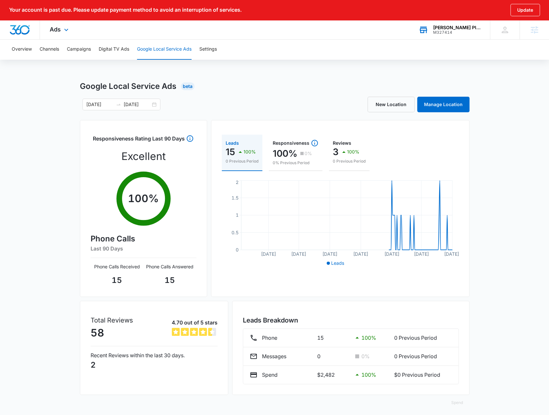
click at [65, 36] on div "Ads Apps Reputation Websites Forms CRM Email Social POS Content Ads Intelligenc…" at bounding box center [60, 29] width 40 height 19
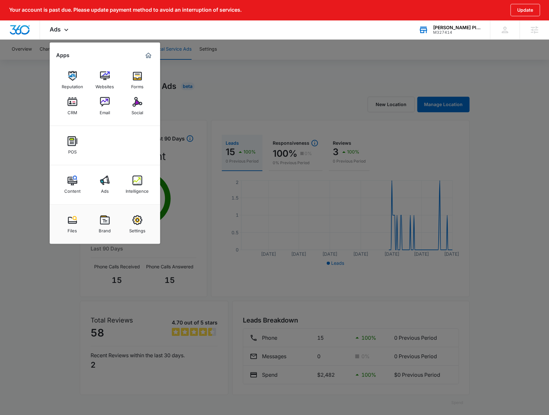
click at [145, 180] on link "Intelligence" at bounding box center [137, 184] width 25 height 25
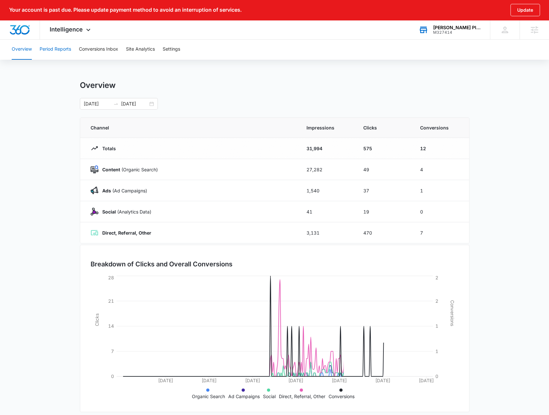
click at [69, 48] on button "Period Reports" at bounding box center [55, 49] width 31 height 21
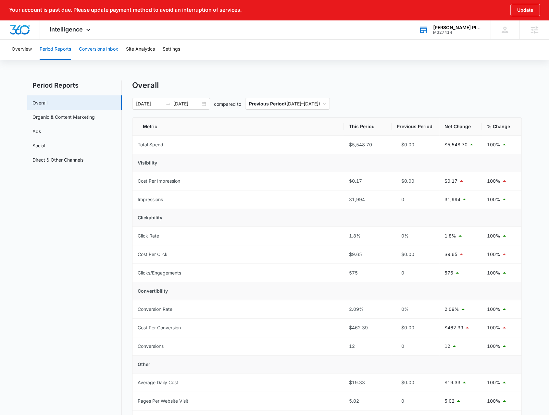
click at [111, 50] on button "Conversions Inbox" at bounding box center [98, 49] width 39 height 21
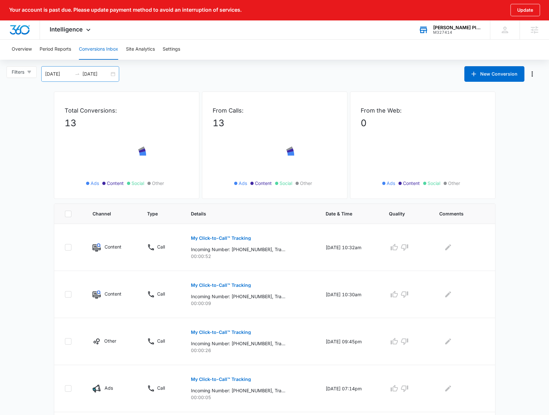
click at [111, 75] on div "[DATE] [DATE]" at bounding box center [80, 74] width 78 height 16
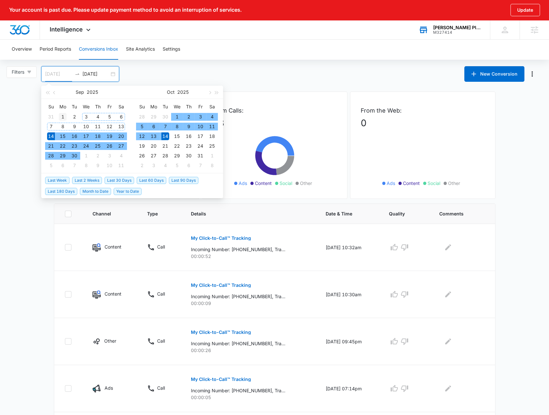
type input "[DATE]"
click at [60, 117] on div "1" at bounding box center [63, 117] width 8 height 8
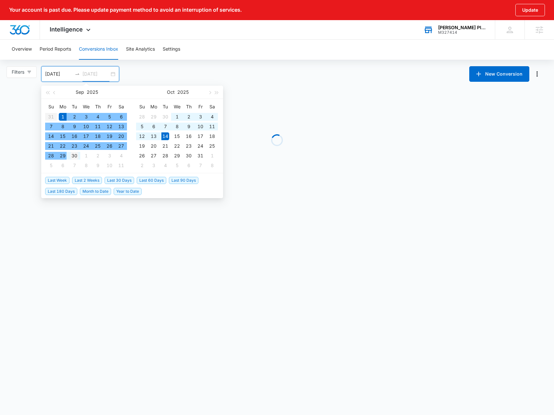
type input "[DATE]"
click at [74, 154] on div "30" at bounding box center [74, 156] width 8 height 8
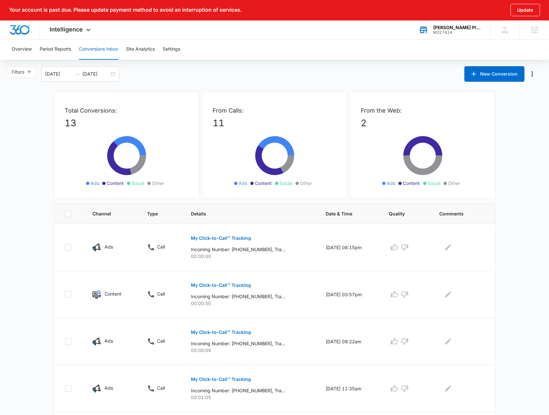
click at [11, 190] on main "Filters [DATE] [DATE] New Conversion [DATE] Su Mo Tu We Th Fr Sa 31 1 2 3 4 5 6…" at bounding box center [274, 379] width 549 height 626
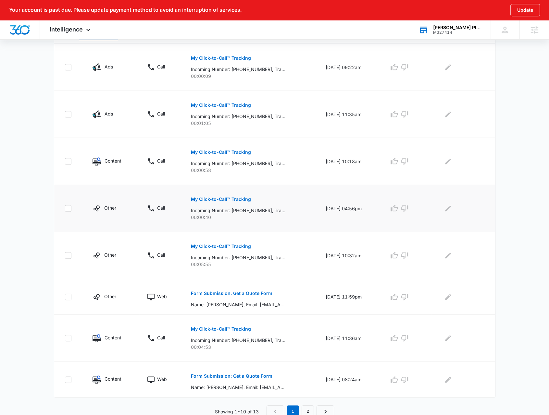
scroll to position [275, 0]
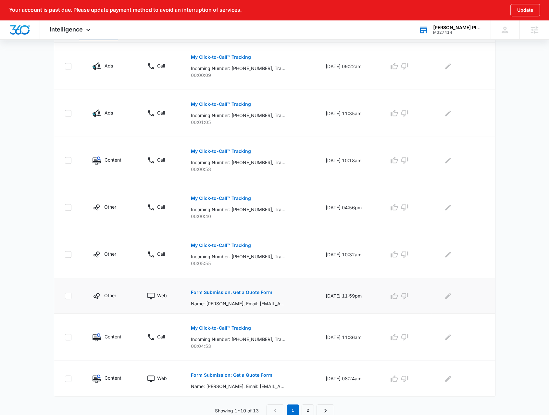
click at [234, 290] on p "Form Submission: Get a Quote Form" at bounding box center [231, 292] width 81 height 5
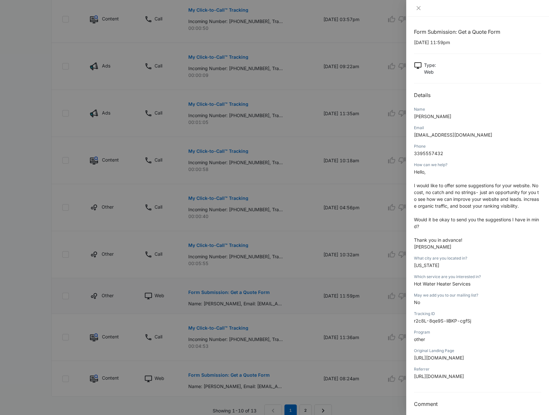
click at [234, 290] on div at bounding box center [274, 207] width 549 height 415
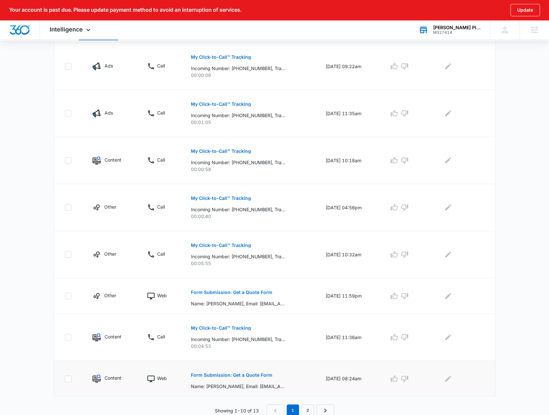
click at [237, 373] on p "Form Submission: Get a Quote Form" at bounding box center [231, 375] width 81 height 5
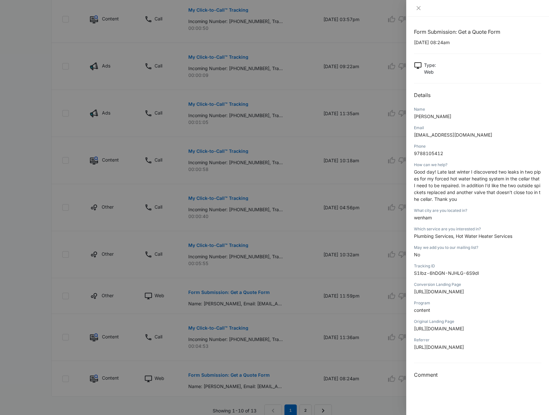
click at [468, 199] on p "Good day! Late last winter I discovered two leaks in two pipes for my forced ho…" at bounding box center [477, 186] width 127 height 34
click at [266, 265] on div at bounding box center [274, 207] width 549 height 415
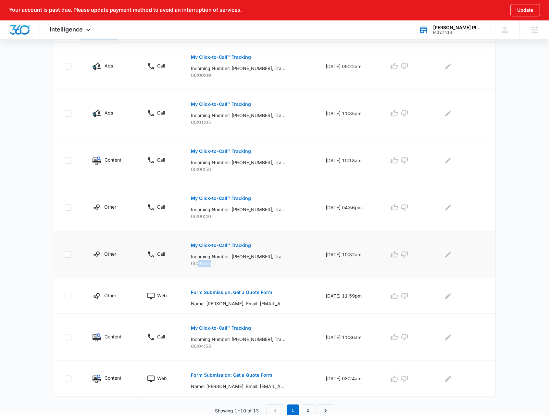
drag, startPoint x: 206, startPoint y: 262, endPoint x: 195, endPoint y: 262, distance: 10.4
click at [195, 262] on p "00:05:55" at bounding box center [250, 263] width 119 height 7
drag, startPoint x: 209, startPoint y: 216, endPoint x: 193, endPoint y: 213, distance: 16.2
click at [193, 213] on p "00:00:40" at bounding box center [250, 216] width 119 height 7
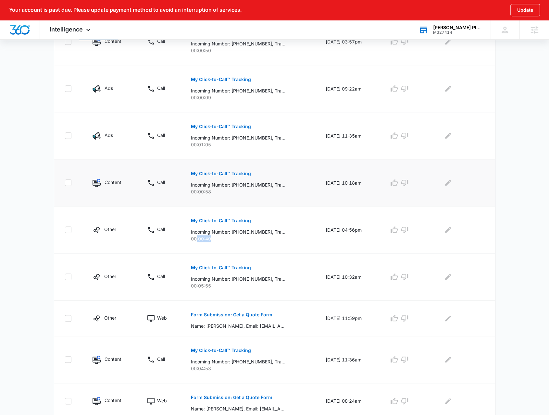
scroll to position [243, 0]
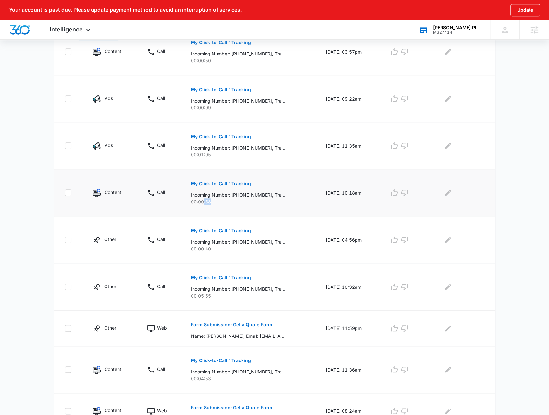
drag, startPoint x: 218, startPoint y: 199, endPoint x: 199, endPoint y: 200, distance: 19.2
click at [199, 200] on p "00:00:58" at bounding box center [250, 201] width 119 height 7
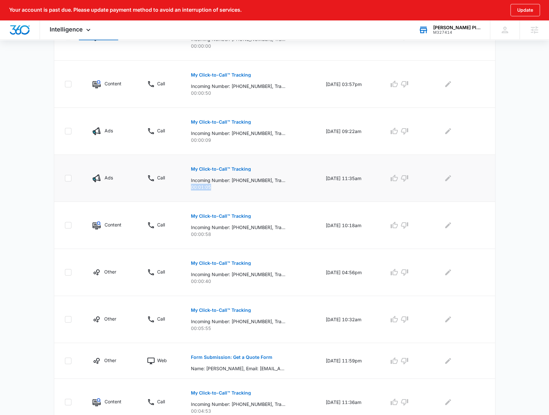
drag, startPoint x: 208, startPoint y: 186, endPoint x: 184, endPoint y: 189, distance: 23.8
click at [184, 189] on td "My Click-to-Call™ Tracking Incoming Number: [PHONE_NUMBER], Tracking Number: [P…" at bounding box center [250, 178] width 135 height 47
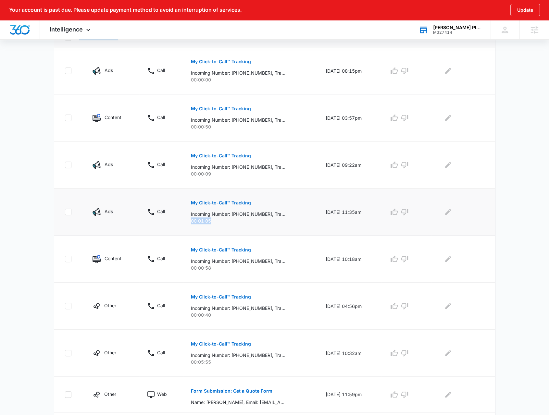
scroll to position [145, 0]
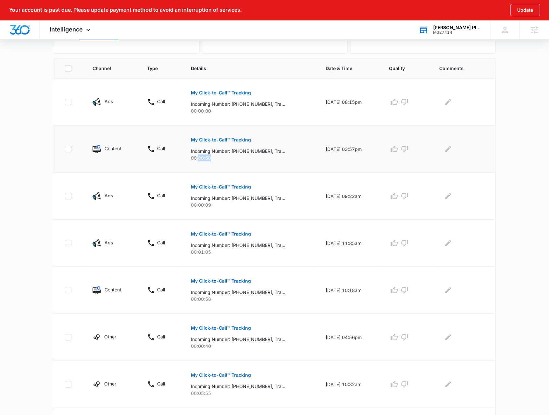
drag, startPoint x: 212, startPoint y: 154, endPoint x: 195, endPoint y: 154, distance: 16.6
click at [195, 155] on p "00:00:50" at bounding box center [250, 158] width 119 height 7
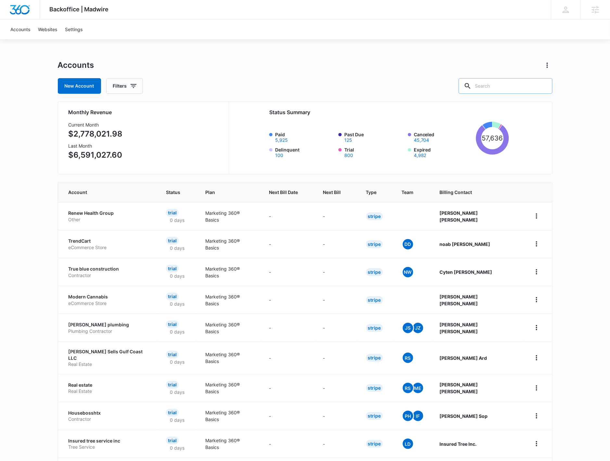
click at [498, 84] on input "text" at bounding box center [505, 86] width 94 height 16
type input "[PERSON_NAME]"
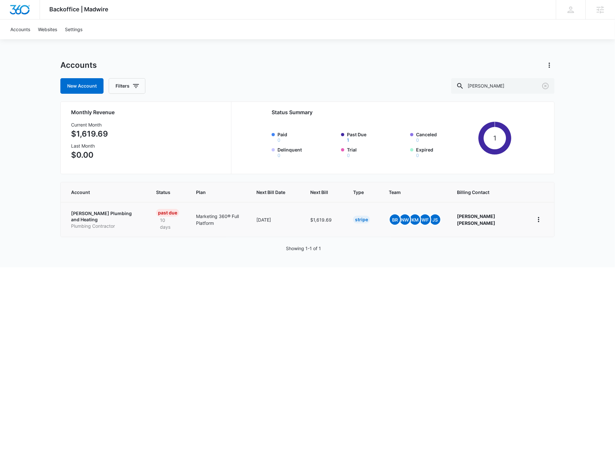
click at [101, 223] on p "Plumbing Contractor" at bounding box center [105, 226] width 69 height 6
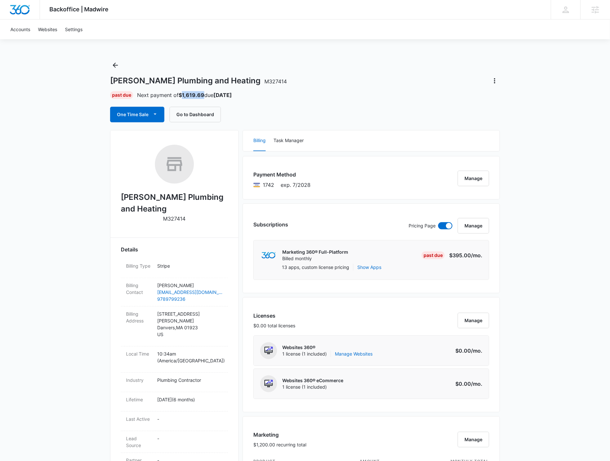
drag, startPoint x: 194, startPoint y: 99, endPoint x: 183, endPoint y: 95, distance: 11.5
click at [183, 95] on strong "$1,619.69" at bounding box center [192, 95] width 26 height 6
copy strong "1,619.69"
